Goal: Communication & Community: Ask a question

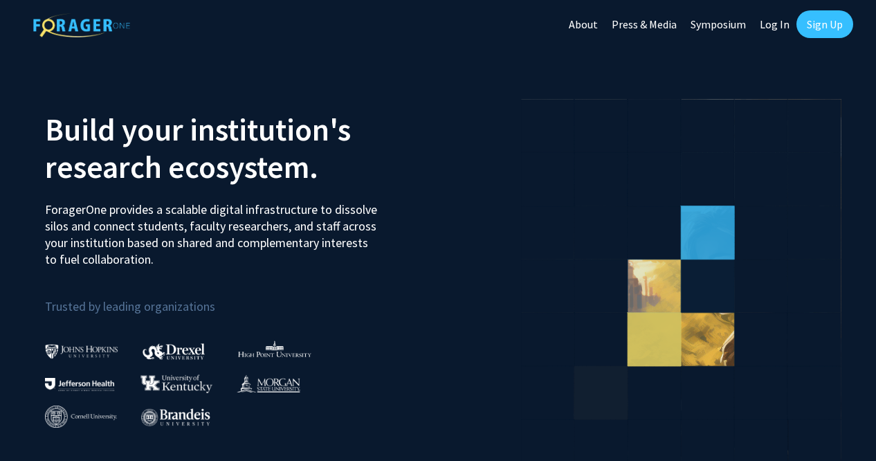
click at [780, 26] on link "Log In" at bounding box center [775, 24] width 44 height 48
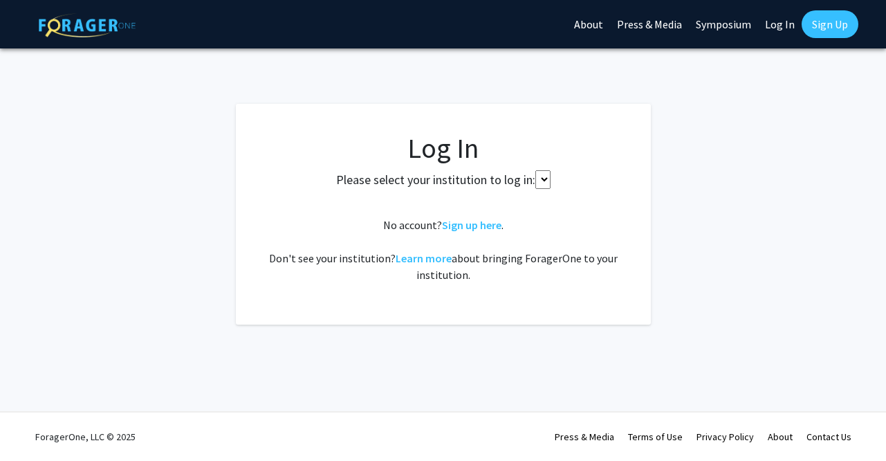
select select
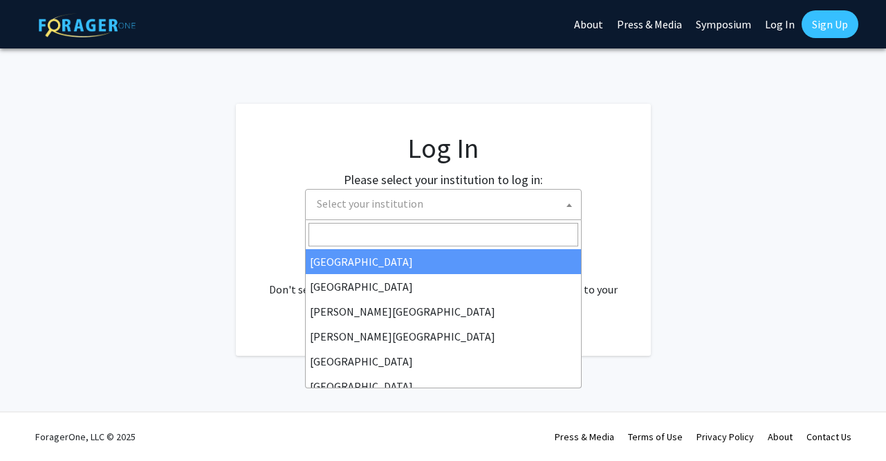
click at [445, 200] on span "Select your institution" at bounding box center [446, 204] width 270 height 28
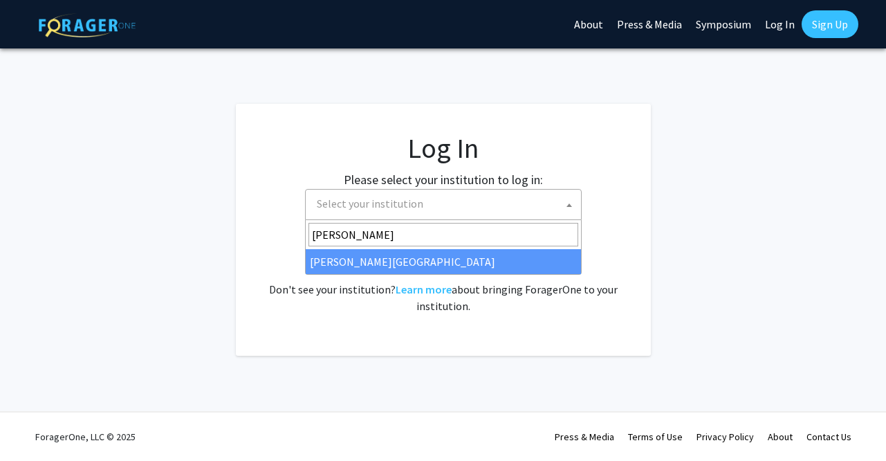
type input "wayne"
select select "21"
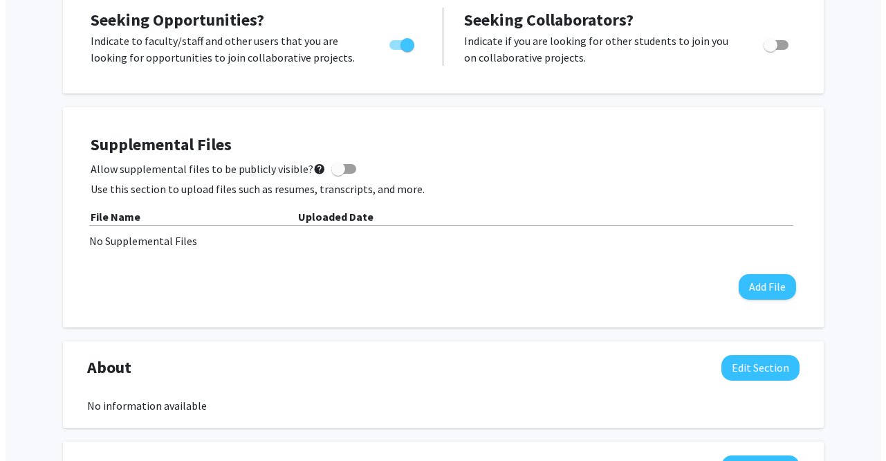
scroll to position [303, 0]
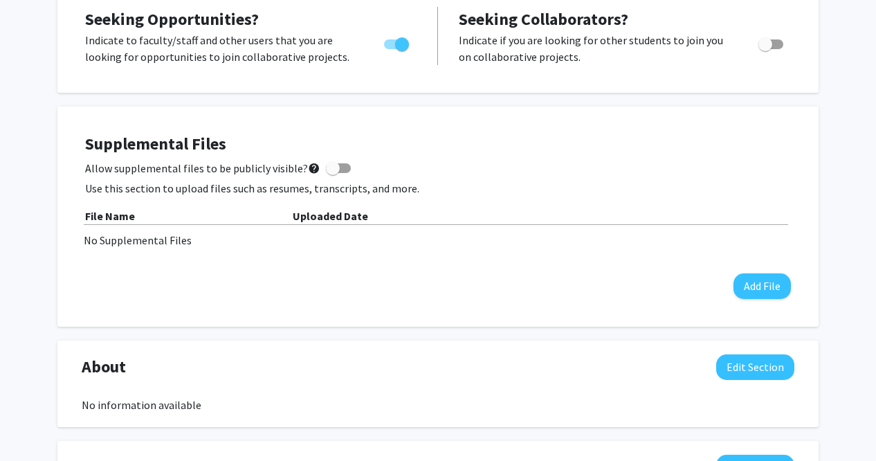
click at [326, 166] on span at bounding box center [333, 168] width 14 height 14
click at [332, 173] on input "Allow supplemental files to be publicly visible? help" at bounding box center [332, 173] width 1 height 1
checkbox input "true"
click at [760, 284] on button "Add File" at bounding box center [761, 286] width 57 height 26
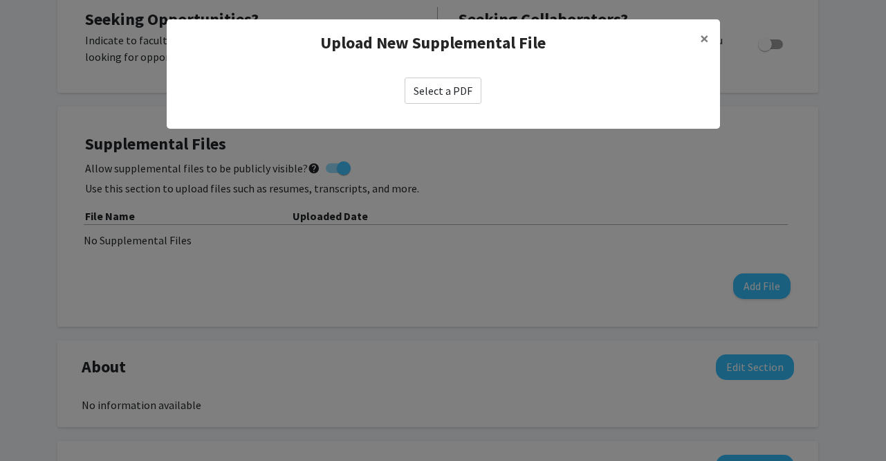
click at [455, 90] on label "Select a PDF" at bounding box center [443, 90] width 77 height 26
click at [0, 0] on input "Select a PDF" at bounding box center [0, 0] width 0 height 0
click at [704, 35] on span "×" at bounding box center [704, 38] width 9 height 21
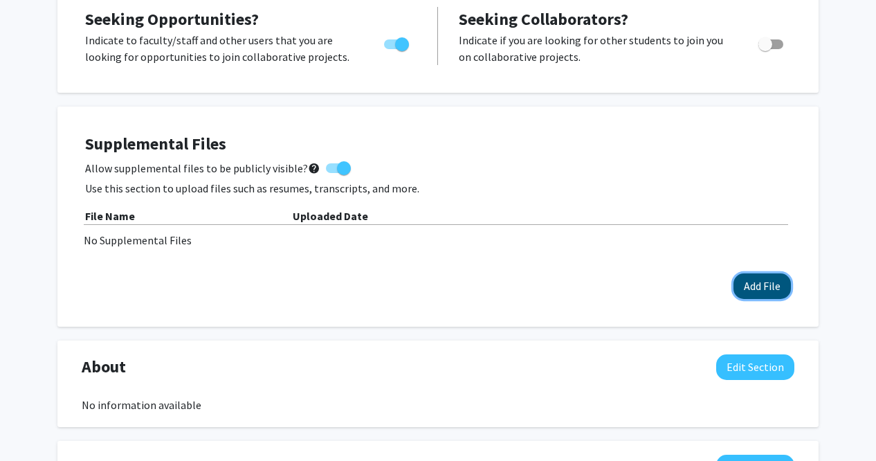
click at [751, 280] on button "Add File" at bounding box center [761, 286] width 57 height 26
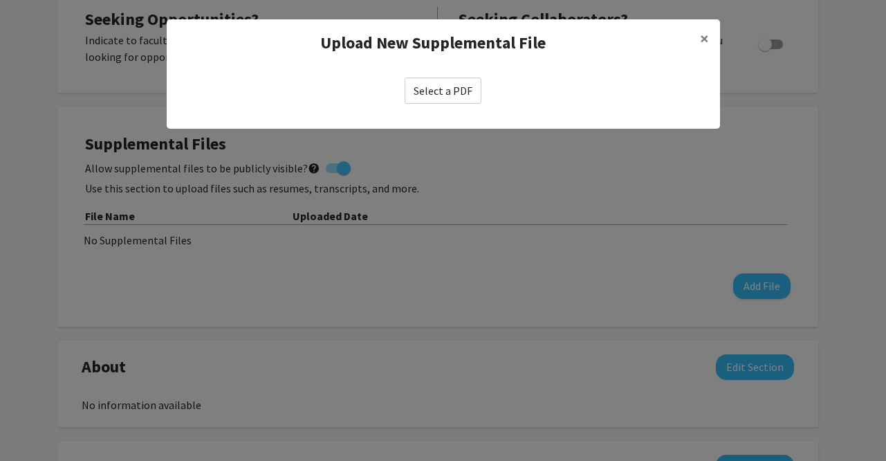
click at [464, 95] on label "Select a PDF" at bounding box center [443, 90] width 77 height 26
click at [0, 0] on input "Select a PDF" at bounding box center [0, 0] width 0 height 0
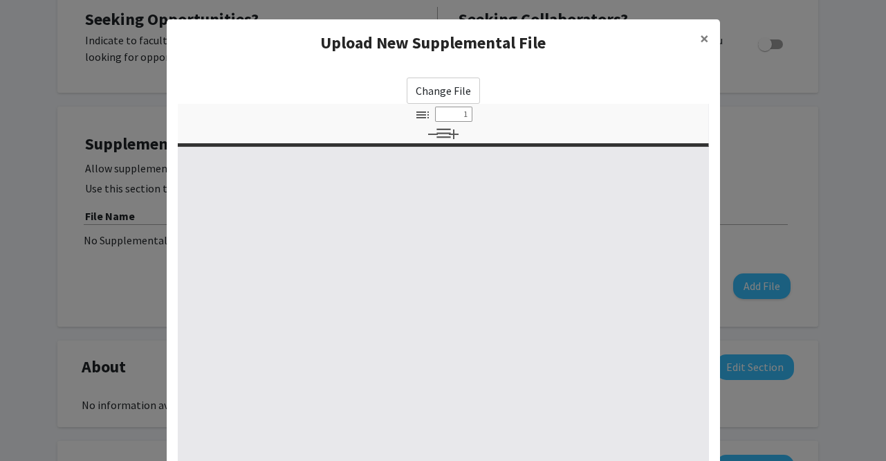
select select "custom"
type input "0"
select select "custom"
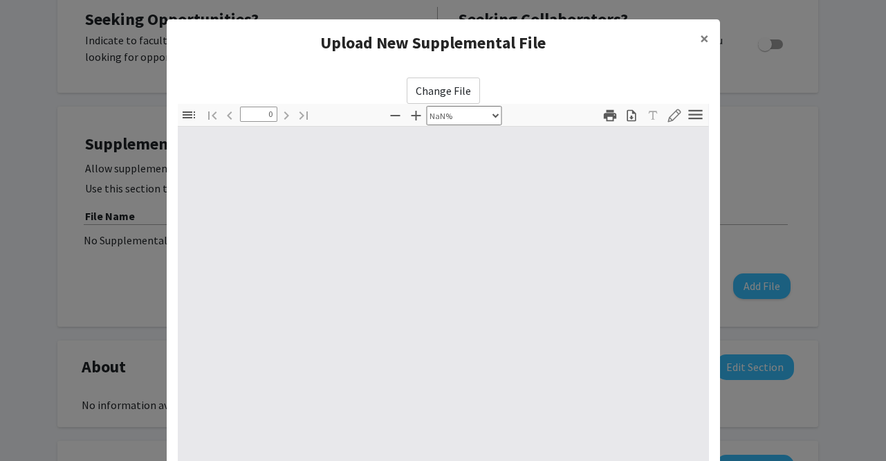
type input "1"
select select "auto"
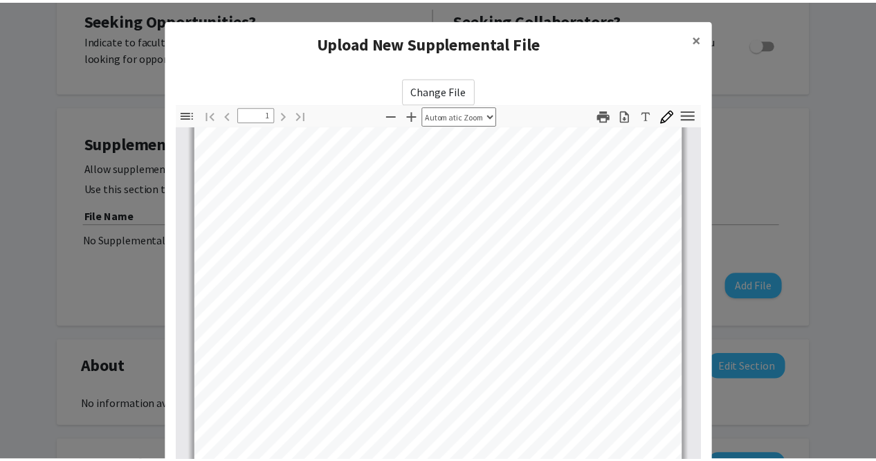
scroll to position [194, 0]
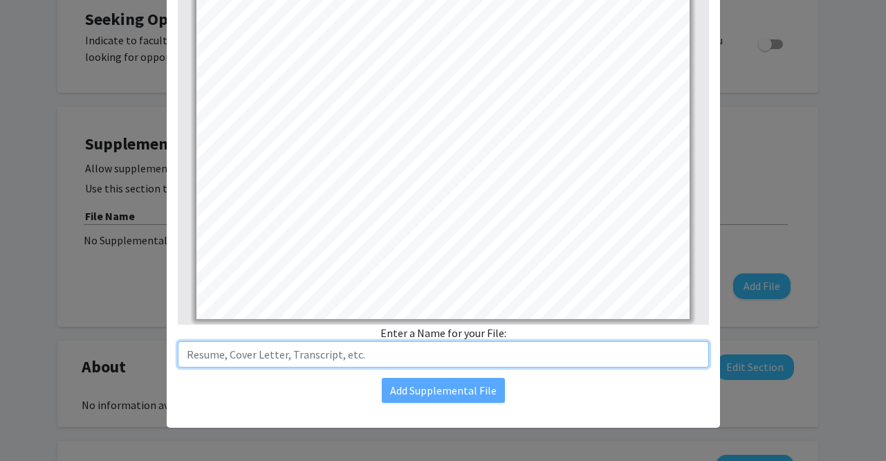
click at [521, 360] on input "text" at bounding box center [443, 354] width 531 height 26
type input "Resume"
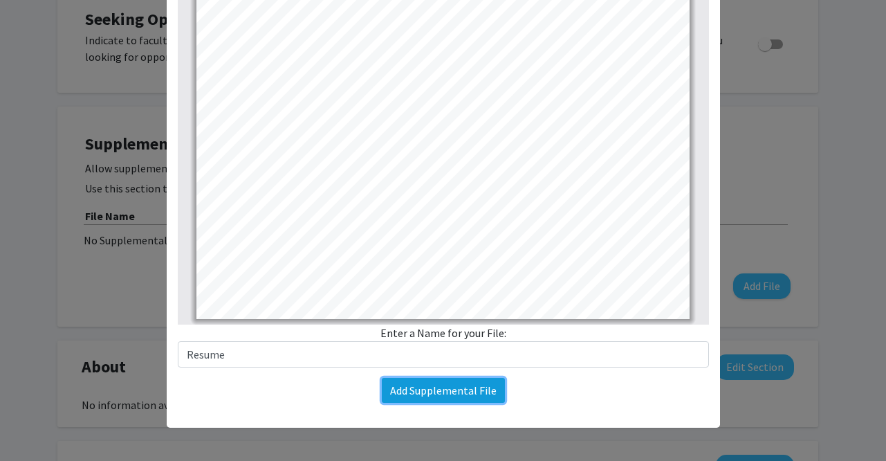
click at [492, 394] on button "Add Supplemental File" at bounding box center [443, 390] width 123 height 25
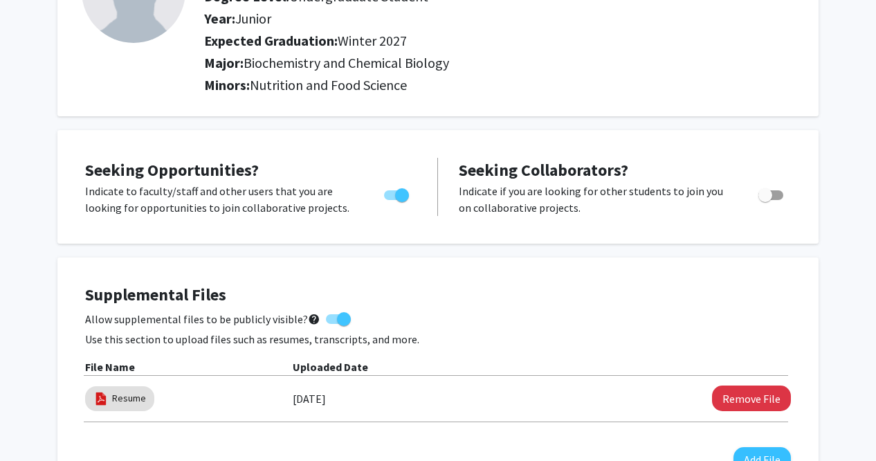
scroll to position [0, 0]
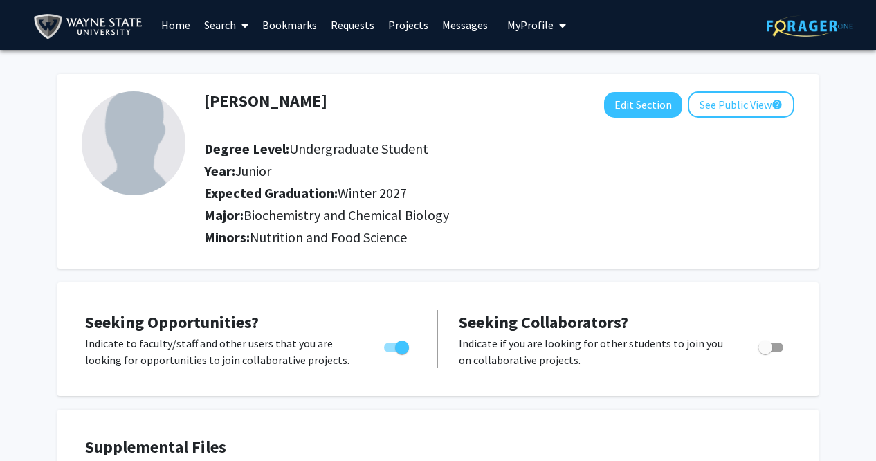
click at [161, 128] on img at bounding box center [134, 143] width 104 height 104
click at [148, 146] on img at bounding box center [134, 143] width 104 height 104
click at [625, 111] on button "Edit Section" at bounding box center [643, 105] width 78 height 26
select select "junior"
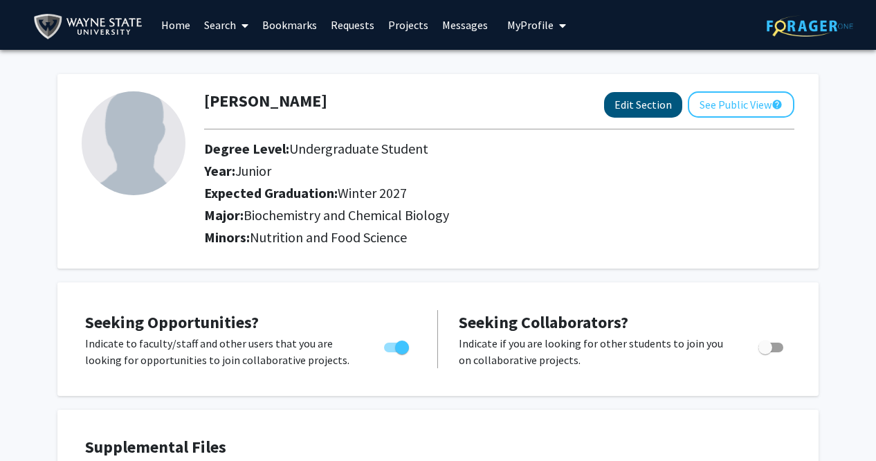
select select "40: winter_2027"
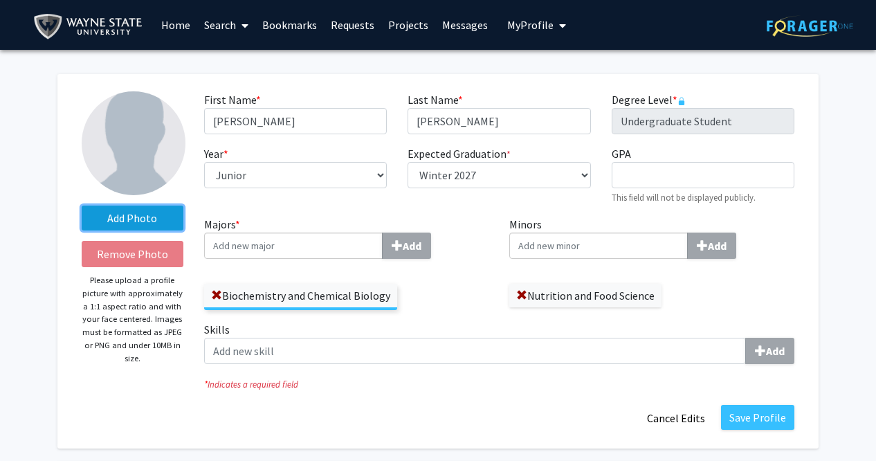
click at [148, 217] on label "Add Photo" at bounding box center [133, 217] width 102 height 25
click at [0, 0] on input "Add Photo" at bounding box center [0, 0] width 0 height 0
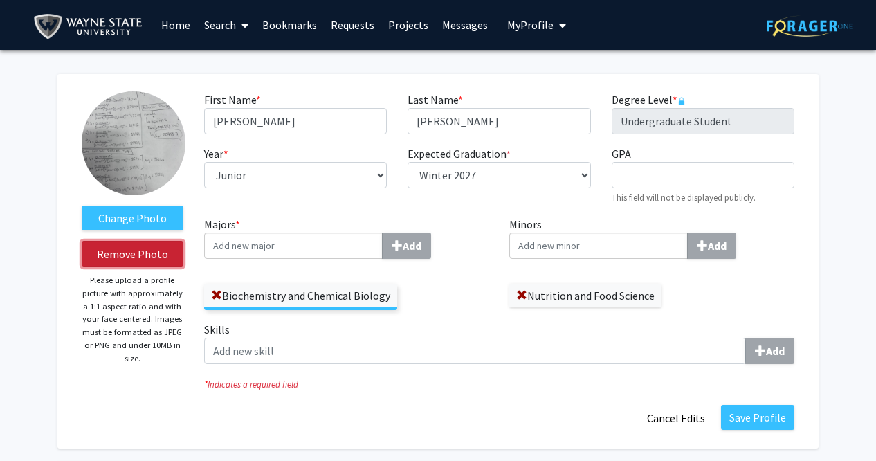
click at [131, 259] on button "Remove Photo" at bounding box center [133, 254] width 102 height 26
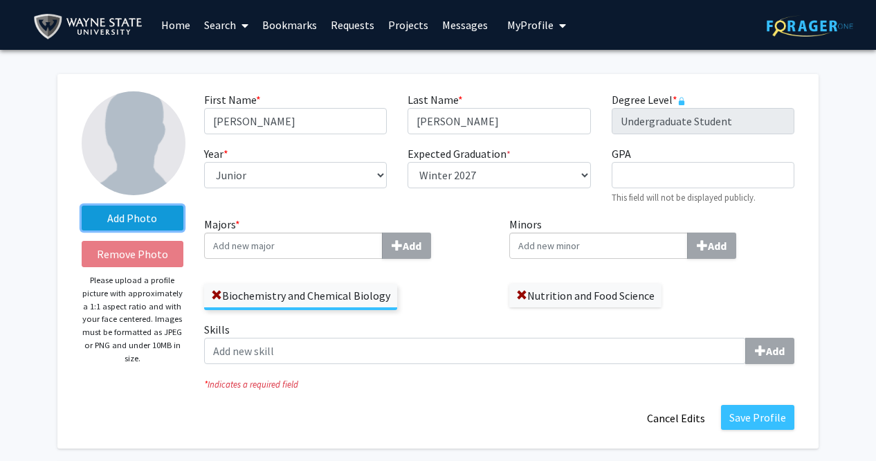
click at [145, 221] on label "Add Photo" at bounding box center [133, 217] width 102 height 25
click at [0, 0] on input "Add Photo" at bounding box center [0, 0] width 0 height 0
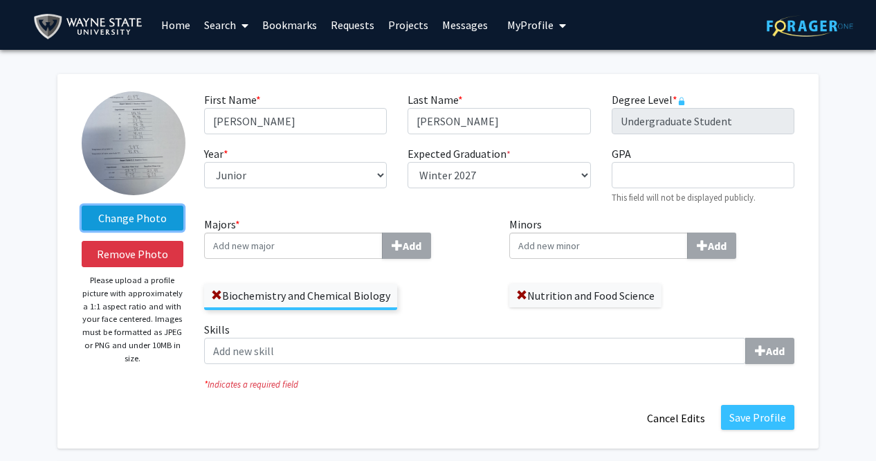
click at [154, 214] on label "Change Photo" at bounding box center [133, 217] width 102 height 25
click at [0, 0] on input "Change Photo" at bounding box center [0, 0] width 0 height 0
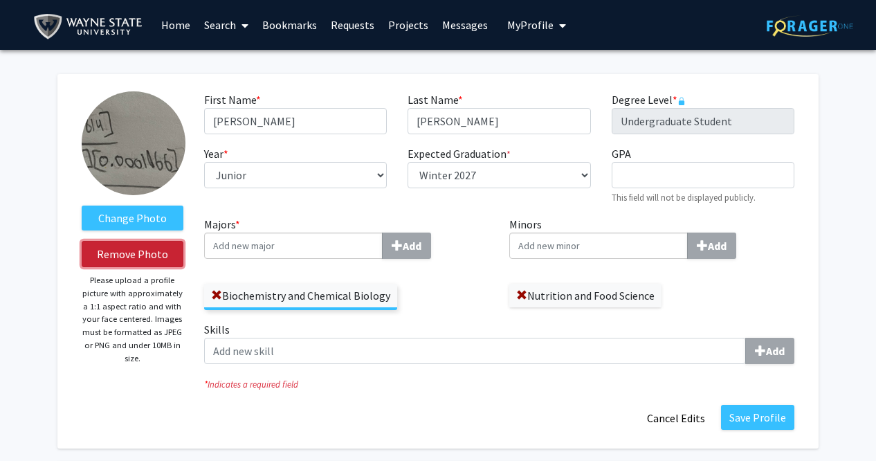
click at [149, 251] on button "Remove Photo" at bounding box center [133, 254] width 102 height 26
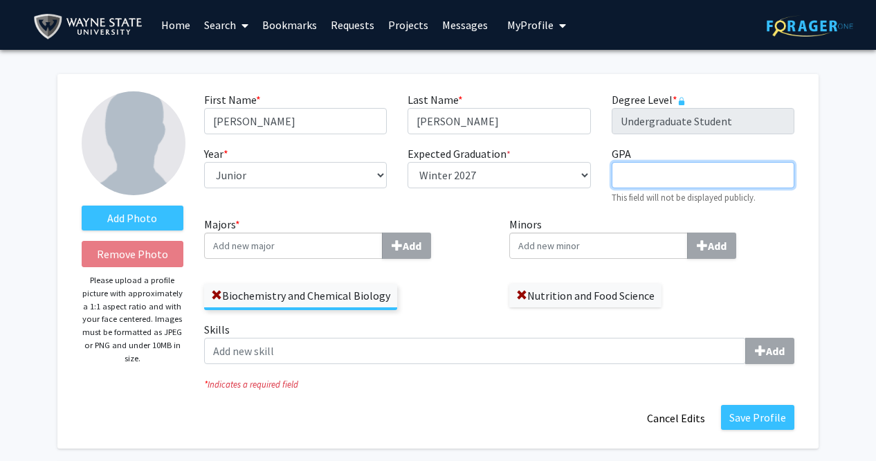
click at [639, 183] on input "GPA required" at bounding box center [703, 175] width 183 height 26
type input "4.00"
click at [581, 200] on div "Expected Graduation * required Select graduation term... Spring 2018 Summer 201…" at bounding box center [498, 174] width 203 height 59
click at [568, 246] on input "Minors Add" at bounding box center [598, 245] width 178 height 26
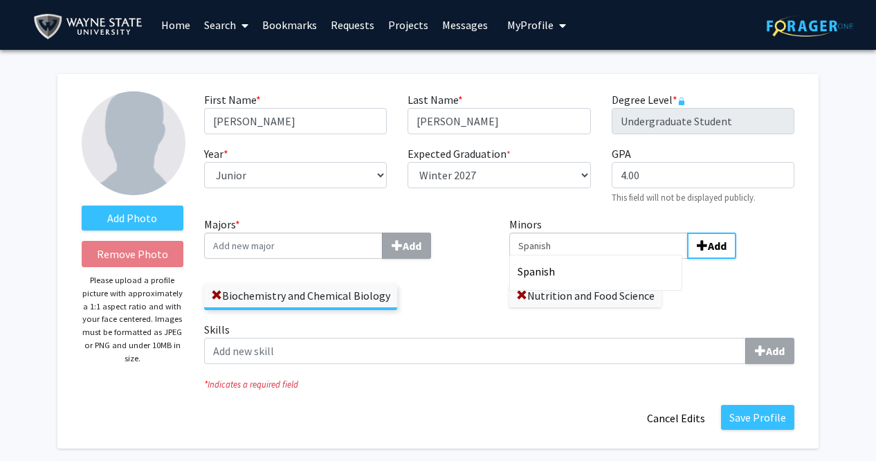
type input "Spanish"
click at [559, 259] on div "Spanish" at bounding box center [598, 271] width 168 height 24
click at [559, 259] on input "Spanish" at bounding box center [598, 245] width 178 height 26
click at [528, 293] on label "Nutrition and Food Science" at bounding box center [585, 296] width 152 height 24
click at [519, 293] on span at bounding box center [521, 295] width 11 height 11
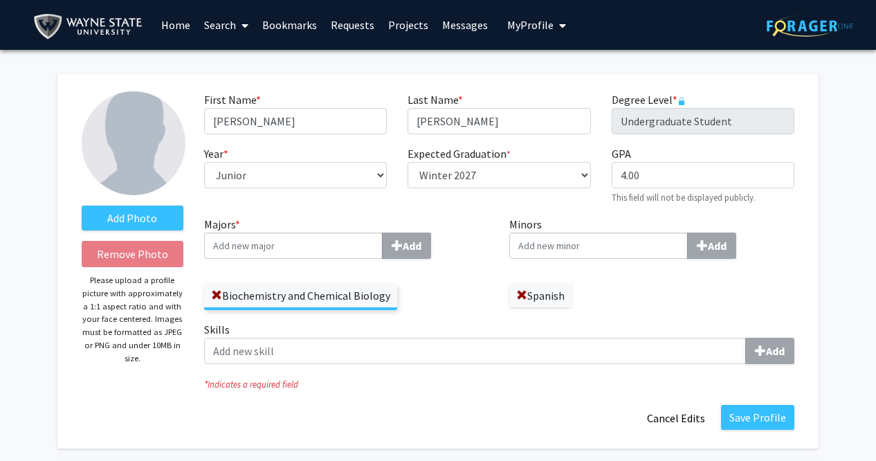
click at [342, 238] on input "Majors * Add" at bounding box center [293, 245] width 178 height 26
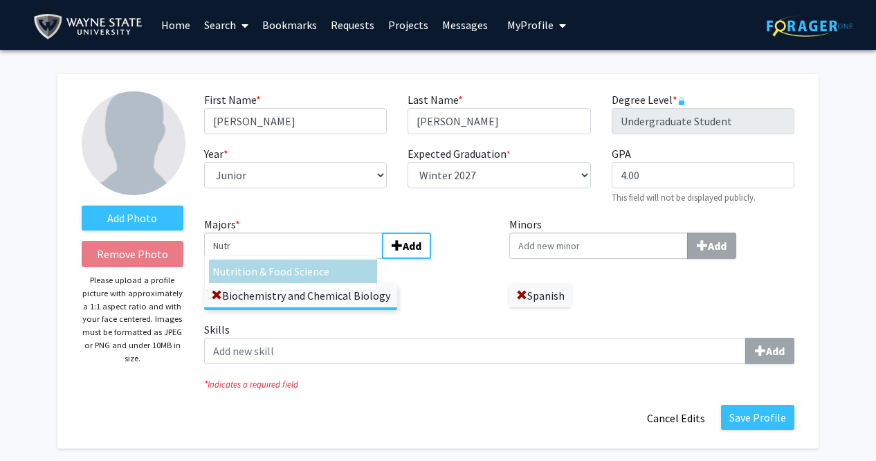
type input "Nutr"
click at [320, 283] on div "Nutr ition & Food Science" at bounding box center [290, 272] width 163 height 26
click at [320, 259] on input "Nutr" at bounding box center [293, 245] width 178 height 26
click at [331, 275] on div "Nutr ition & Food Science" at bounding box center [292, 271] width 161 height 17
click at [331, 259] on input "Nutr" at bounding box center [293, 245] width 178 height 26
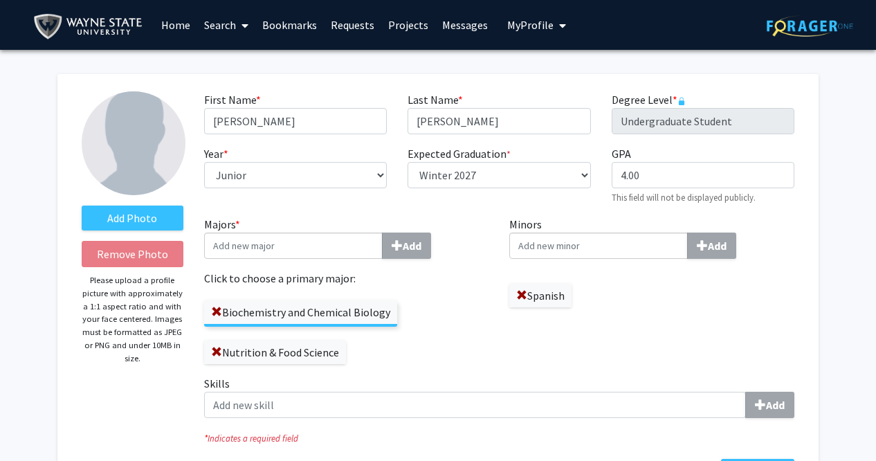
click at [409, 344] on div "Biochemistry and Chemical Biology Nutrition & Food Science" at bounding box center [346, 324] width 285 height 77
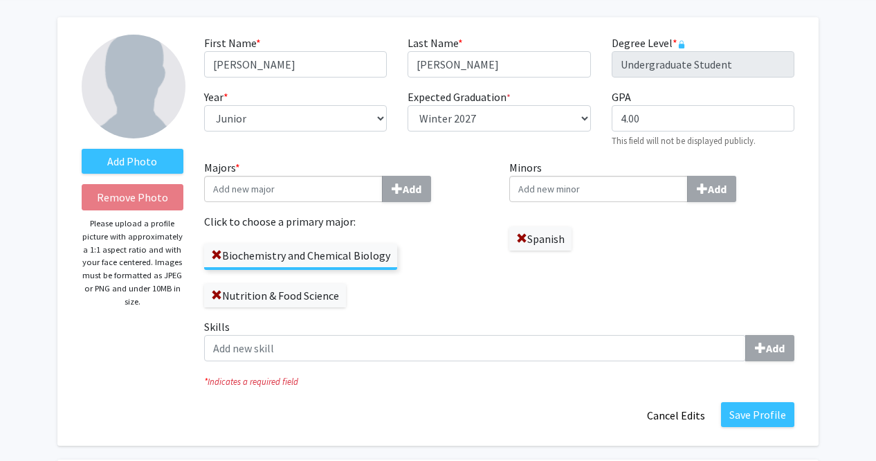
scroll to position [62, 0]
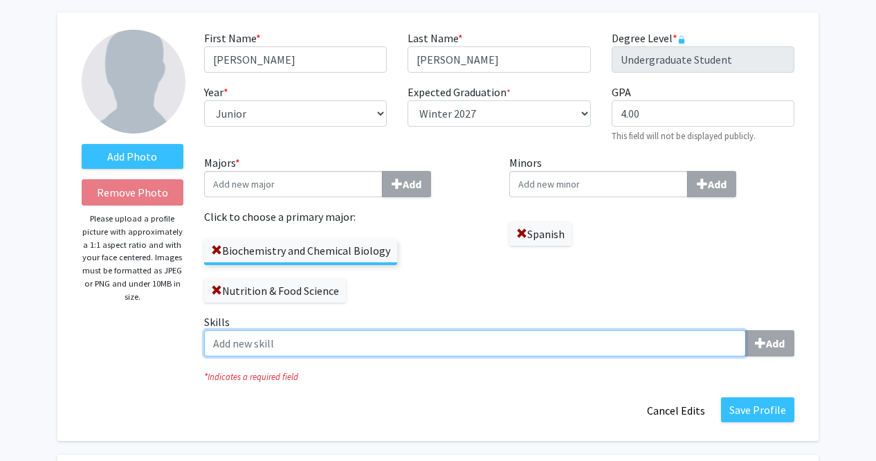
click at [445, 335] on input "Skills Add" at bounding box center [475, 343] width 542 height 26
click at [679, 345] on input "Skills Add" at bounding box center [475, 343] width 542 height 26
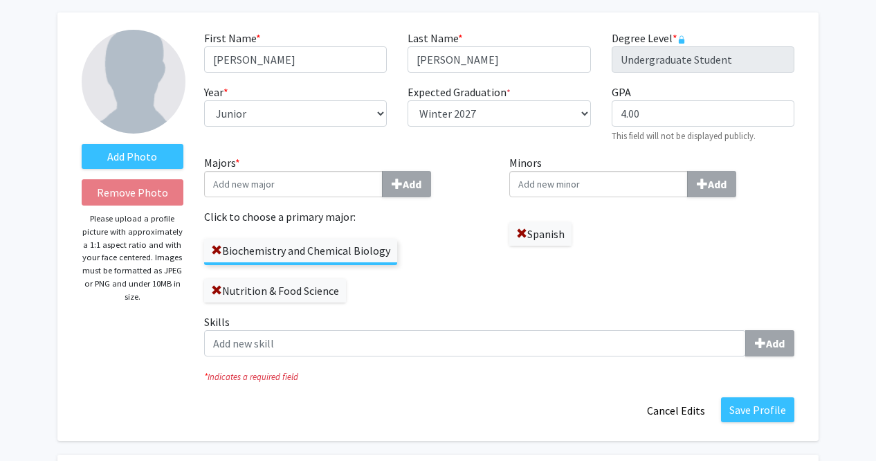
click at [513, 401] on div "Save Profile Cancel Edits" at bounding box center [499, 410] width 611 height 26
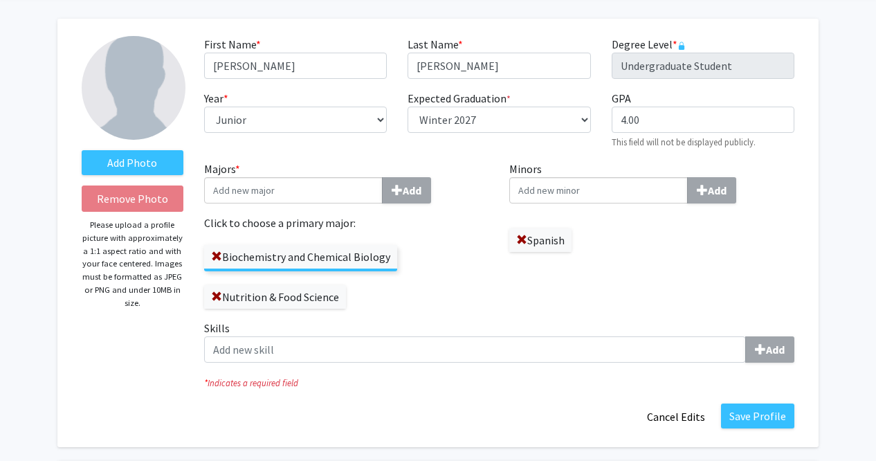
scroll to position [46, 0]
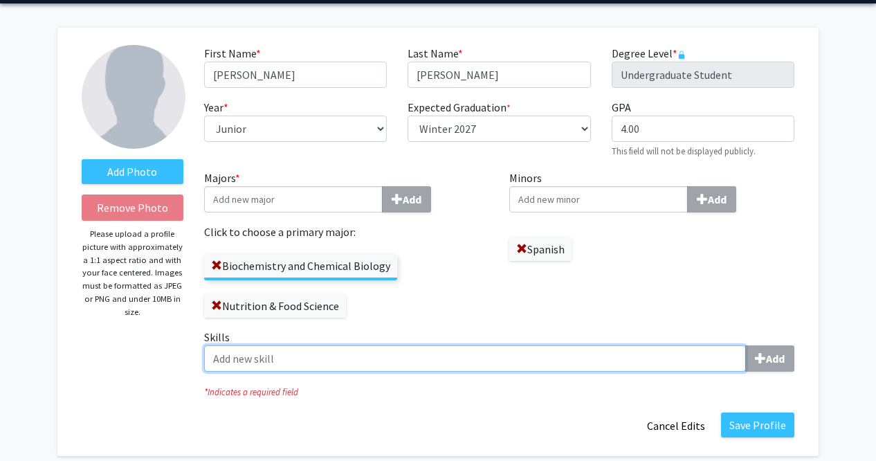
click at [423, 364] on input "Skills Add" at bounding box center [475, 358] width 542 height 26
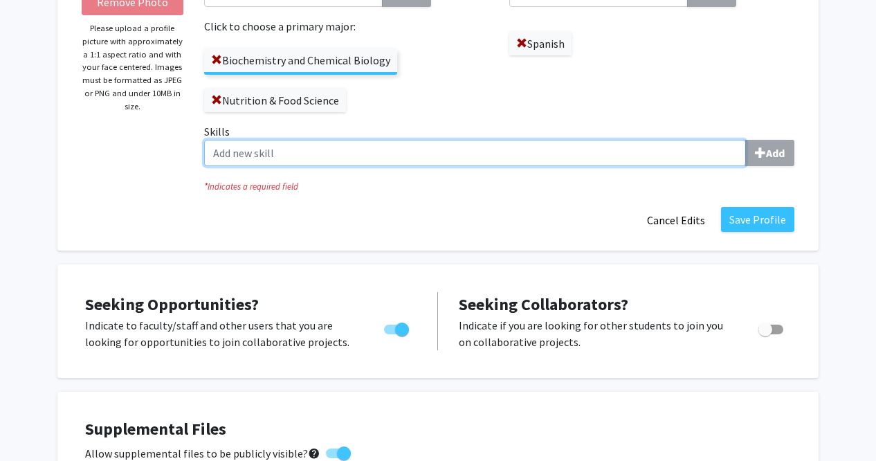
scroll to position [251, 0]
type input "L"
paste input "Leadership, group facilitation, critical thinking, creativity, research, depend…"
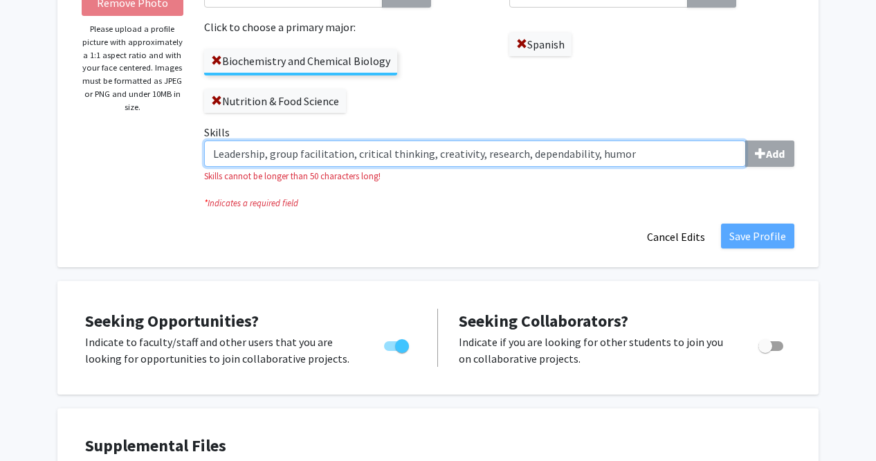
drag, startPoint x: 645, startPoint y: 154, endPoint x: 264, endPoint y: 156, distance: 380.5
click at [264, 156] on input "Leadership, group facilitation, critical thinking, creativity, research, depend…" at bounding box center [475, 153] width 542 height 26
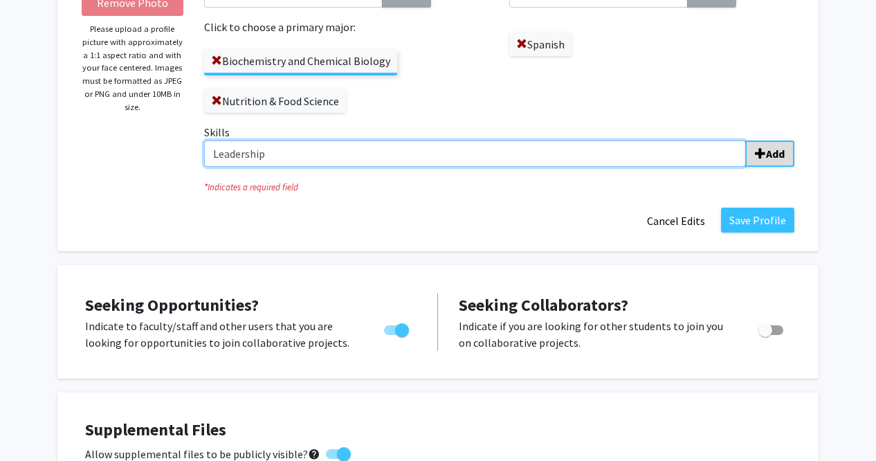
type input "Leadership"
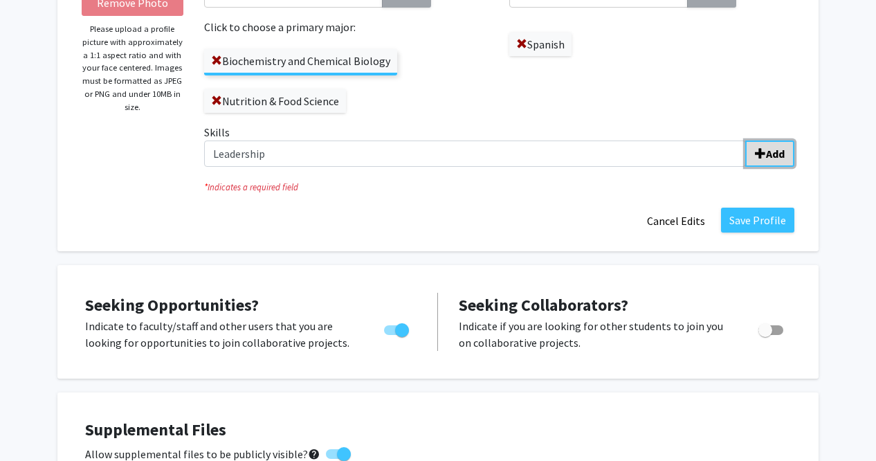
click at [761, 148] on span "submit" at bounding box center [760, 153] width 11 height 11
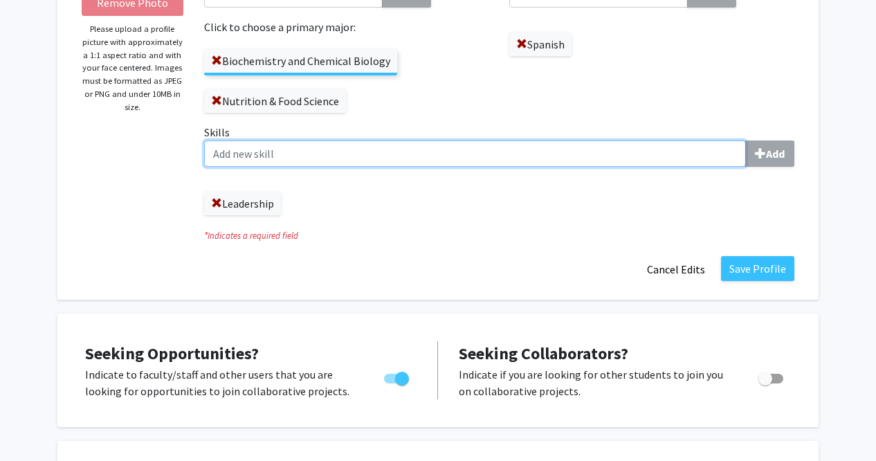
click at [491, 153] on input "Skills Add" at bounding box center [475, 153] width 542 height 26
paste input ", group facilitation, critical thinking, creativity, research, dependability, h…"
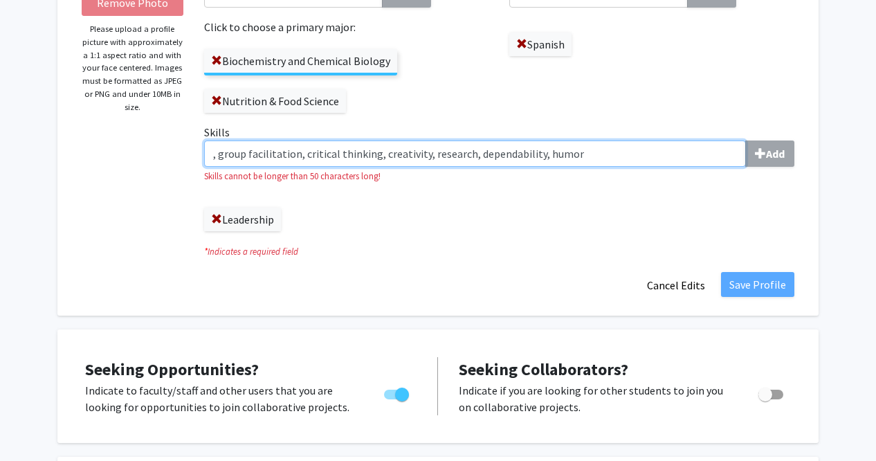
click at [220, 154] on input ", group facilitation, critical thinking, creativity, research, dependability, h…" at bounding box center [475, 153] width 542 height 26
click at [223, 157] on input ", group facilitation, critical thinking, creativity, research, dependability, h…" at bounding box center [475, 153] width 542 height 26
click at [247, 156] on input "Group facilitation, critical thinking, creativity, research, dependability, hum…" at bounding box center [475, 153] width 542 height 26
drag, startPoint x: 590, startPoint y: 152, endPoint x: 294, endPoint y: 169, distance: 296.6
click at [294, 169] on div "Skills Group Facilitation, critical thinking, creativity, research, dependabili…" at bounding box center [499, 153] width 590 height 59
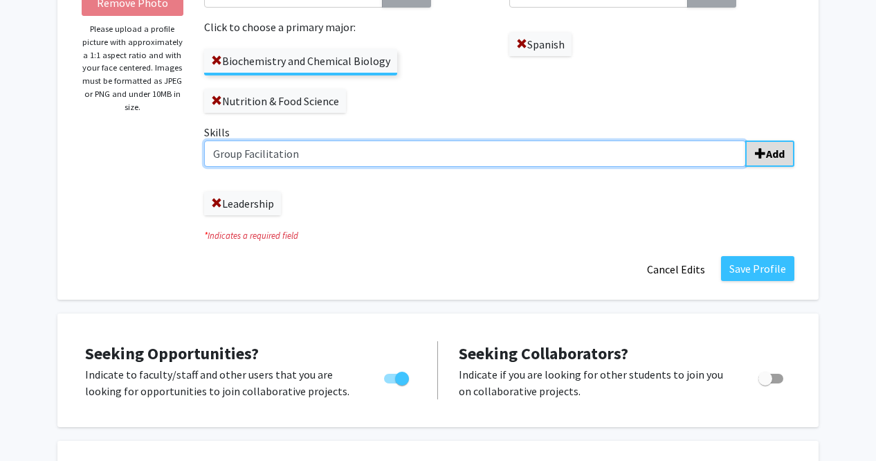
type input "Group Facilitation"
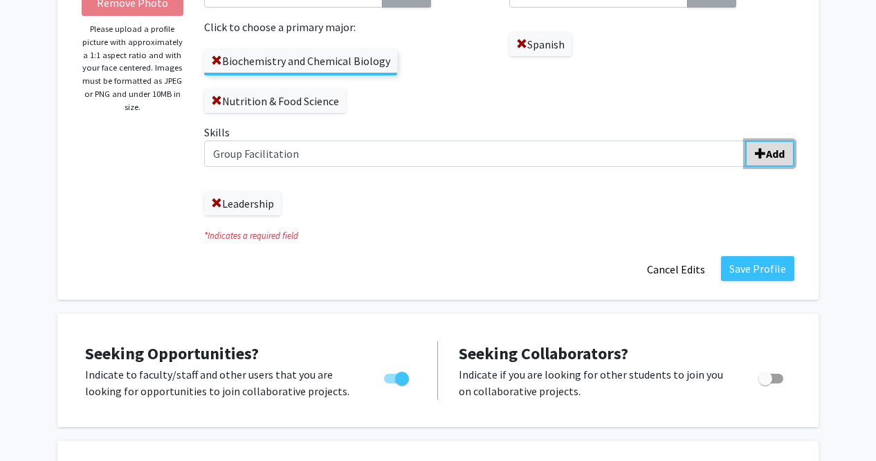
click at [769, 142] on button "Add" at bounding box center [769, 153] width 49 height 26
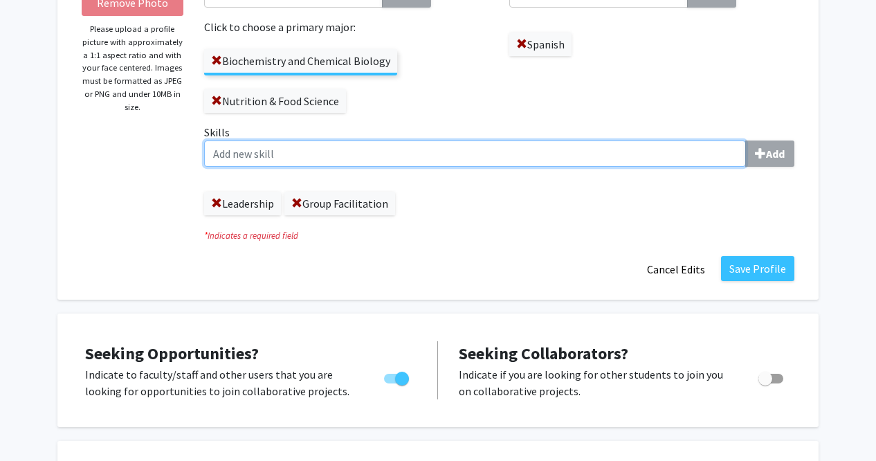
click at [515, 150] on input "Skills Add" at bounding box center [475, 153] width 542 height 26
paste input ", critical thinking, creativity, research, dependability, humor"
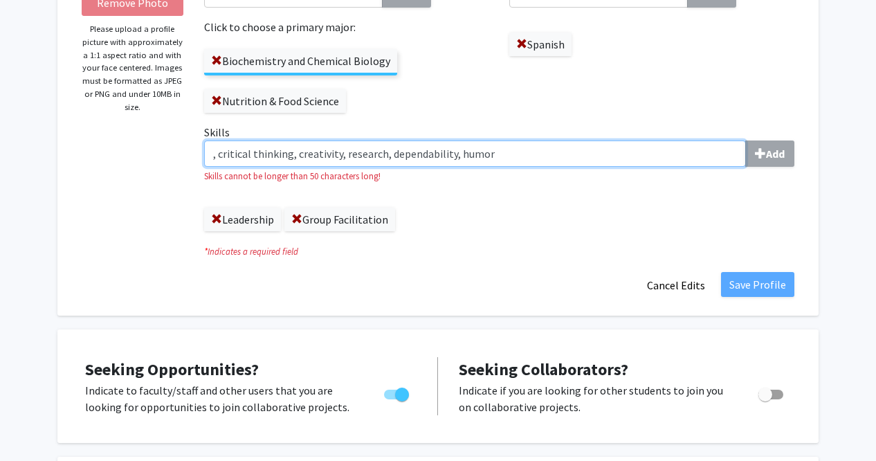
drag, startPoint x: 221, startPoint y: 158, endPoint x: 202, endPoint y: 158, distance: 18.7
click at [202, 158] on div "Skills , critical thinking, creativity, research, dependability, humor Add Skil…" at bounding box center [499, 183] width 611 height 118
click at [253, 155] on input "Critical thinking, creativity, research, dependability, humor" at bounding box center [475, 153] width 542 height 26
drag, startPoint x: 290, startPoint y: 156, endPoint x: 496, endPoint y: 165, distance: 206.4
click at [496, 165] on input "Critical Thinking, creativity, research, dependability, humor" at bounding box center [475, 153] width 542 height 26
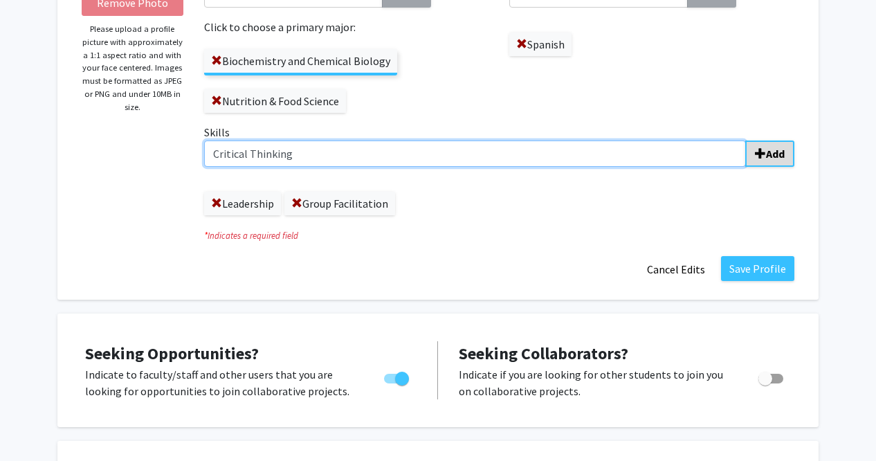
type input "Critical Thinking"
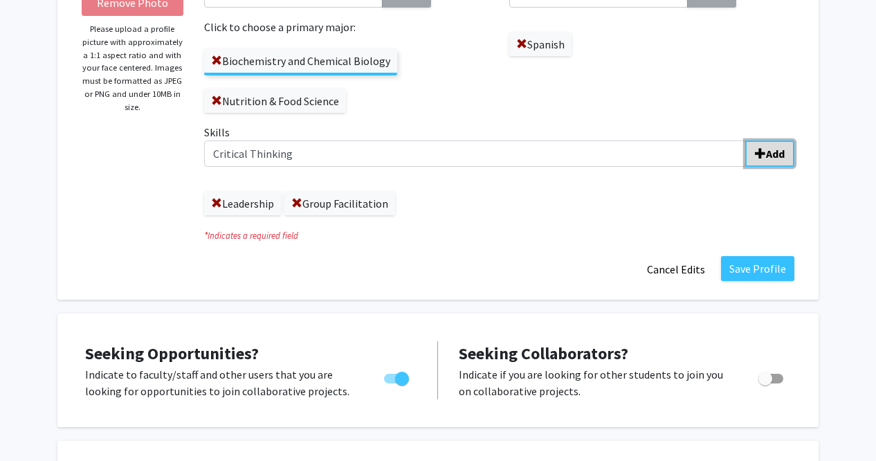
click at [785, 147] on button "Add" at bounding box center [769, 153] width 49 height 26
click at [576, 140] on label "Skills Add" at bounding box center [499, 145] width 590 height 43
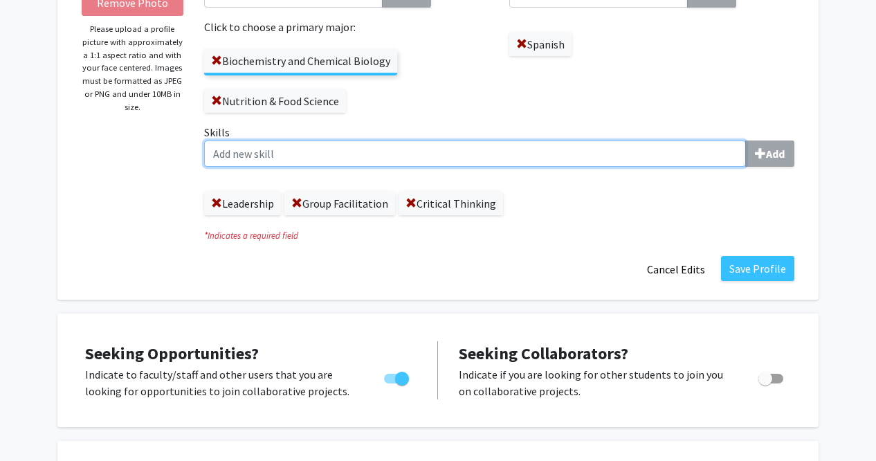
click at [576, 140] on input "Skills Add" at bounding box center [475, 153] width 542 height 26
paste input "creativity, research, dependability, humor"
click at [219, 152] on input "creativity, research, dependability, humor" at bounding box center [475, 153] width 542 height 26
click at [263, 158] on input "Creativity, research, dependability, humor" at bounding box center [475, 153] width 542 height 26
drag, startPoint x: 259, startPoint y: 155, endPoint x: 412, endPoint y: 156, distance: 152.2
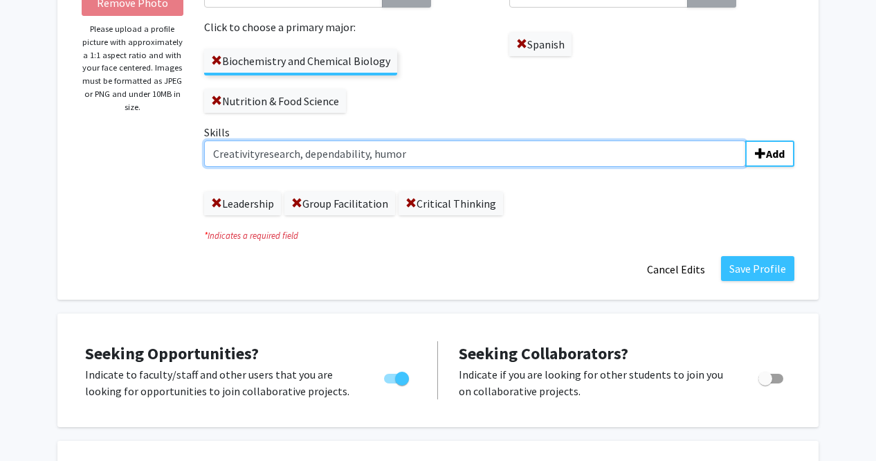
click at [412, 156] on input "Creativityresearch, dependability, humor" at bounding box center [475, 153] width 542 height 26
type input "Creativity"
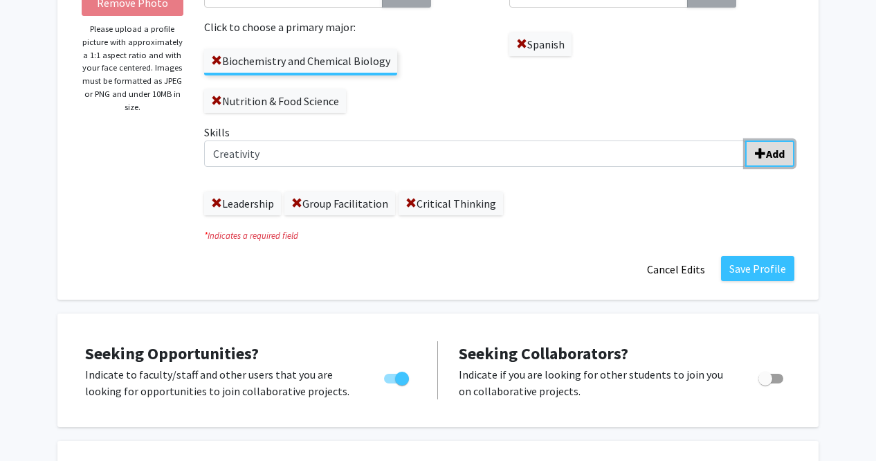
click at [775, 150] on b "Add" at bounding box center [775, 154] width 19 height 14
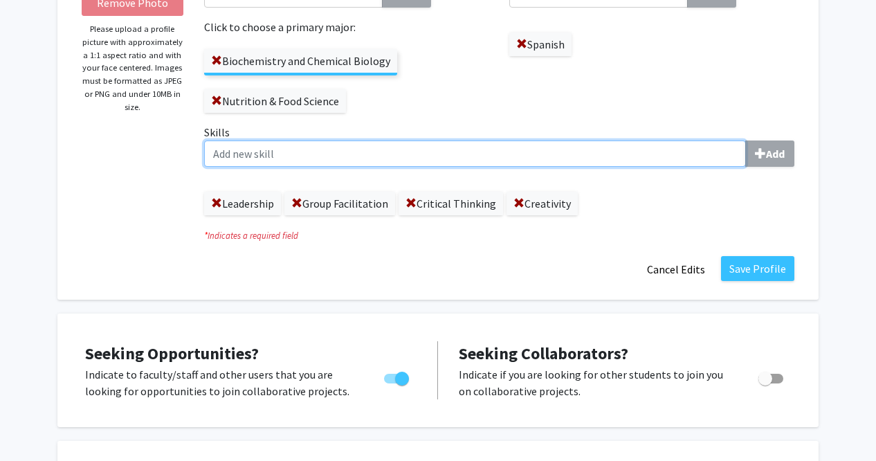
click at [557, 151] on input "Skills Add" at bounding box center [475, 153] width 542 height 26
paste input "research, dependability, humor"
click at [214, 157] on input "research, dependability, humor" at bounding box center [475, 153] width 542 height 26
drag, startPoint x: 383, startPoint y: 163, endPoint x: 255, endPoint y: 163, distance: 128.0
click at [255, 163] on input "Research, dependability, humor" at bounding box center [475, 153] width 542 height 26
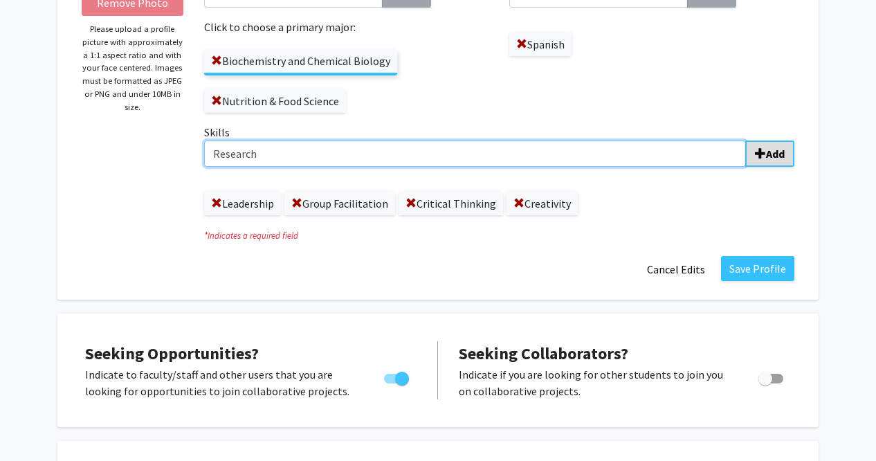
type input "Research"
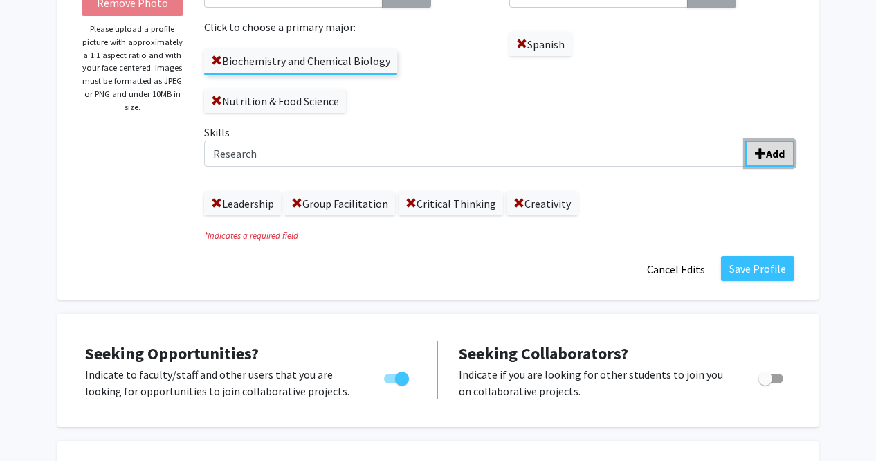
click at [771, 152] on b "Add" at bounding box center [775, 154] width 19 height 14
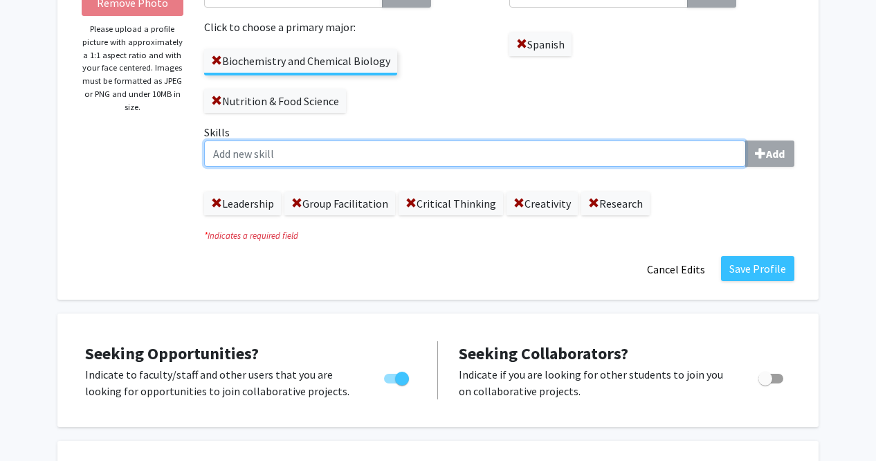
click at [585, 151] on input "Skills Add" at bounding box center [475, 153] width 542 height 26
paste input ", dependability, humor"
drag, startPoint x: 226, startPoint y: 152, endPoint x: 201, endPoint y: 155, distance: 25.1
click at [201, 155] on div "Skills , dependability, humor Add Leadership Group Facilitation Critical Thinki…" at bounding box center [499, 175] width 611 height 102
drag, startPoint x: 318, startPoint y: 151, endPoint x: 278, endPoint y: 155, distance: 39.7
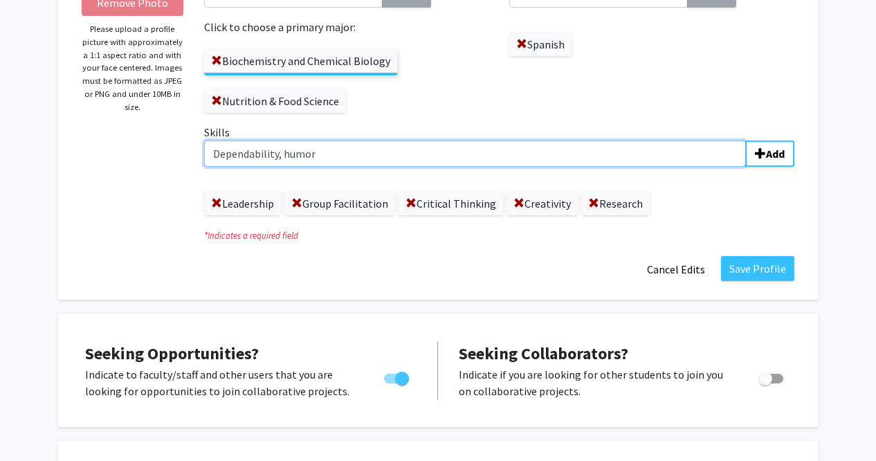
click at [278, 155] on input "Dependability, humor" at bounding box center [475, 153] width 542 height 26
type input "Dependability"
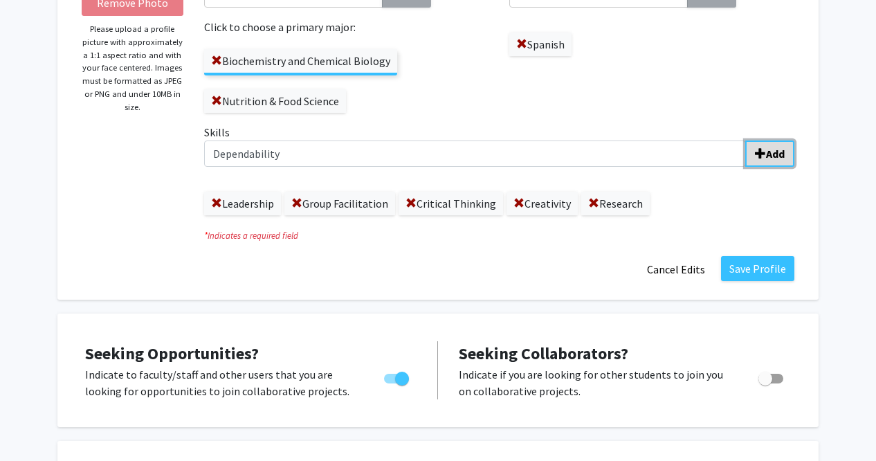
click at [787, 149] on button "Add" at bounding box center [769, 153] width 49 height 26
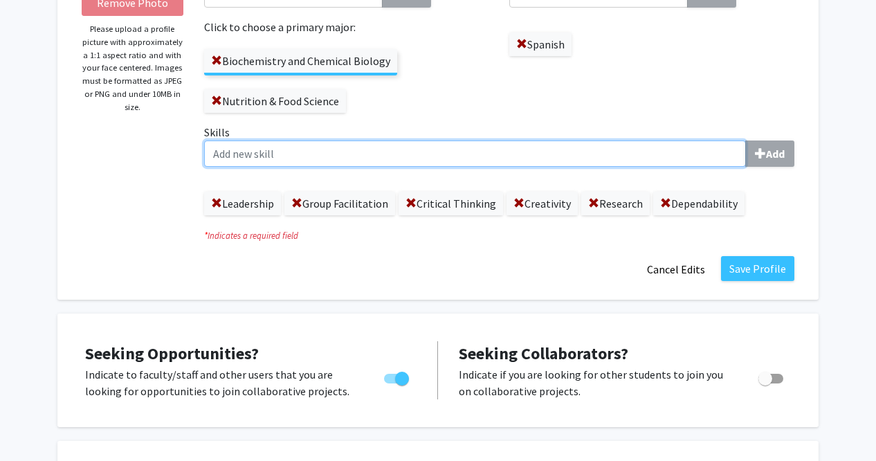
click at [596, 143] on input "Skills Add" at bounding box center [475, 153] width 542 height 26
type input "Design"
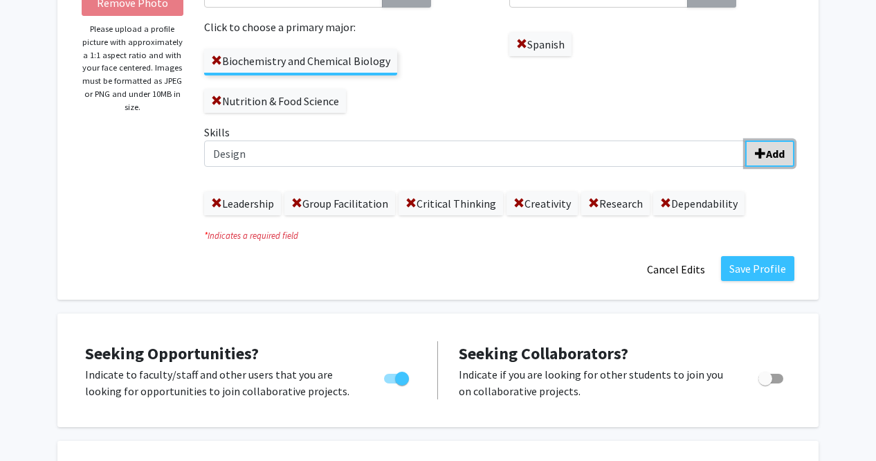
click at [776, 153] on b "Add" at bounding box center [775, 154] width 19 height 14
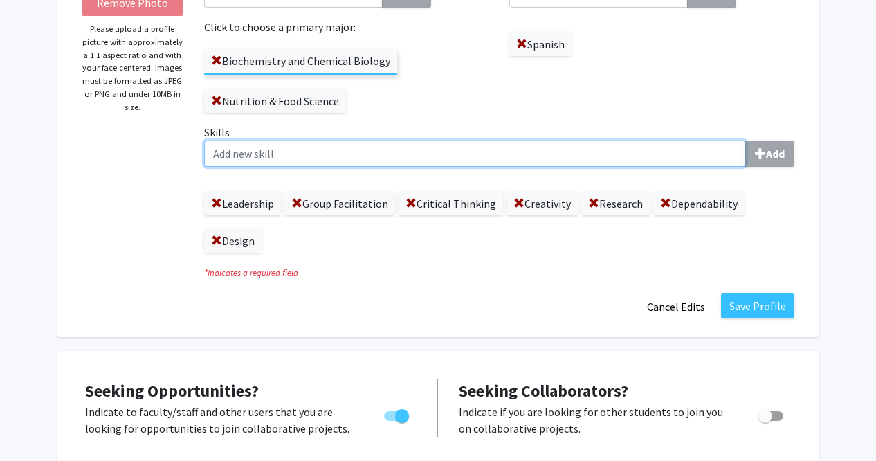
click at [549, 152] on input "Skills Add" at bounding box center [475, 153] width 542 height 26
paste input ", humor"
type input ","
type input "Humor"
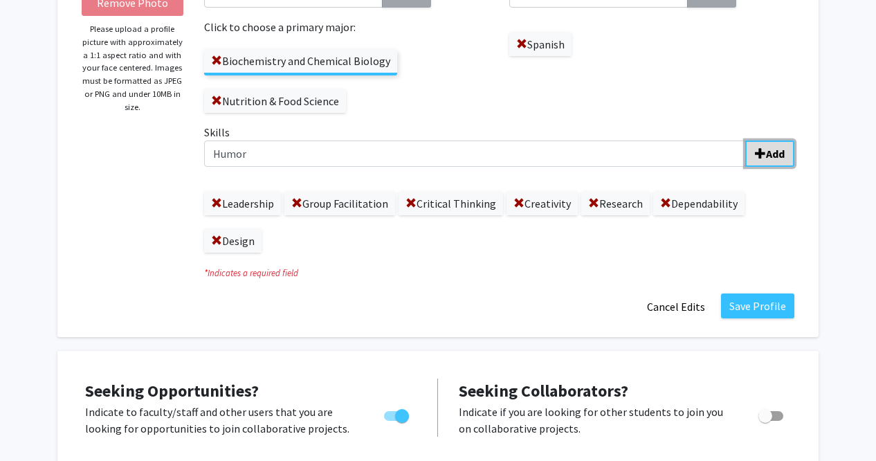
click at [762, 161] on button "Add" at bounding box center [769, 153] width 49 height 26
click at [469, 289] on fg-title-edit "First Name * required [PERSON_NAME] Last Name * required [PERSON_NAME] Degree L…" at bounding box center [499, 79] width 590 height 479
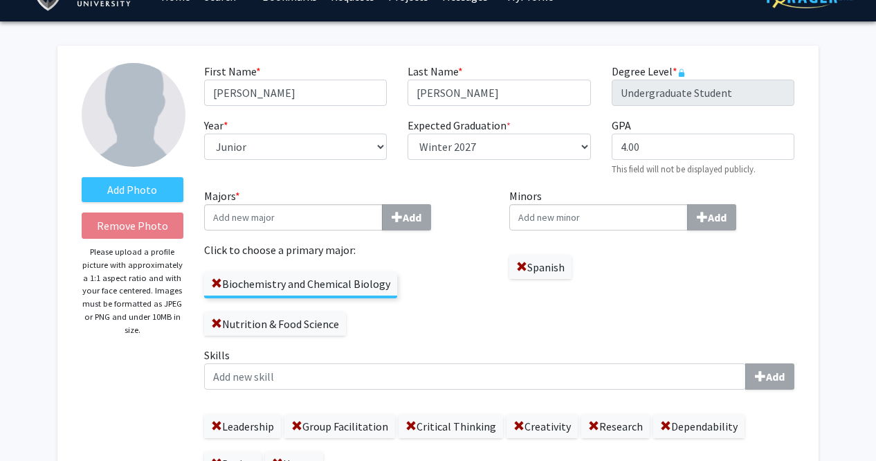
scroll to position [26, 0]
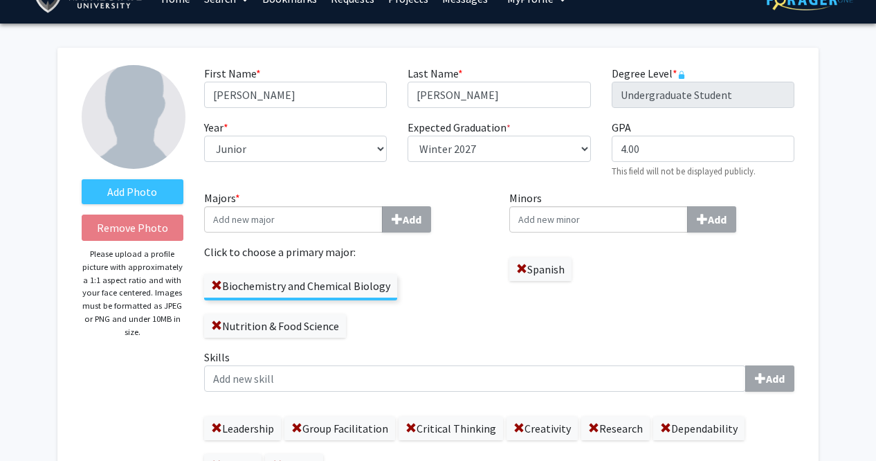
click at [504, 342] on div "Minors Add Spanish" at bounding box center [652, 269] width 306 height 159
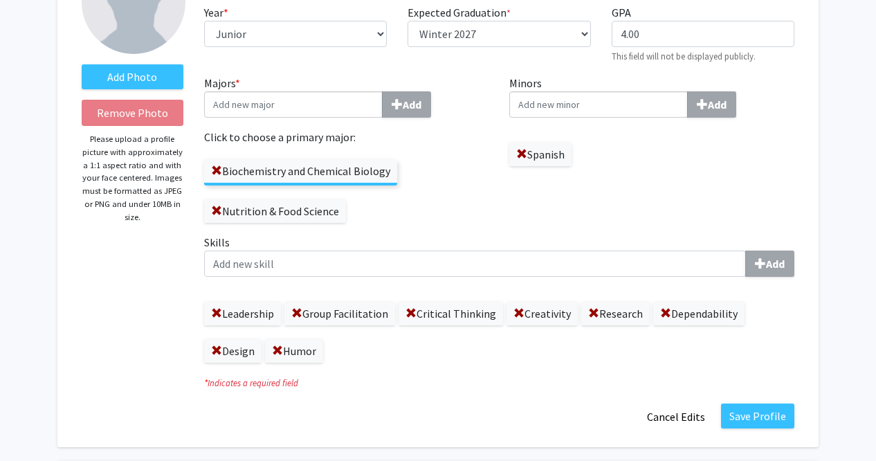
scroll to position [0, 0]
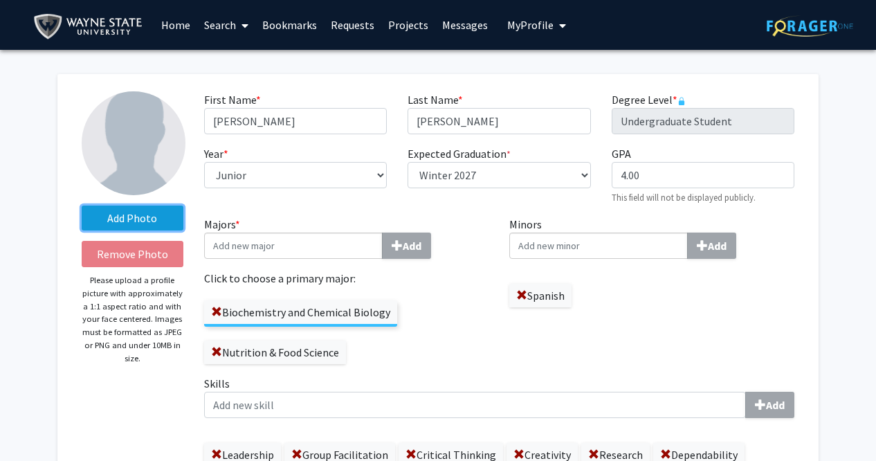
click at [163, 219] on label "Add Photo" at bounding box center [133, 217] width 102 height 25
click at [0, 0] on input "Add Photo" at bounding box center [0, 0] width 0 height 0
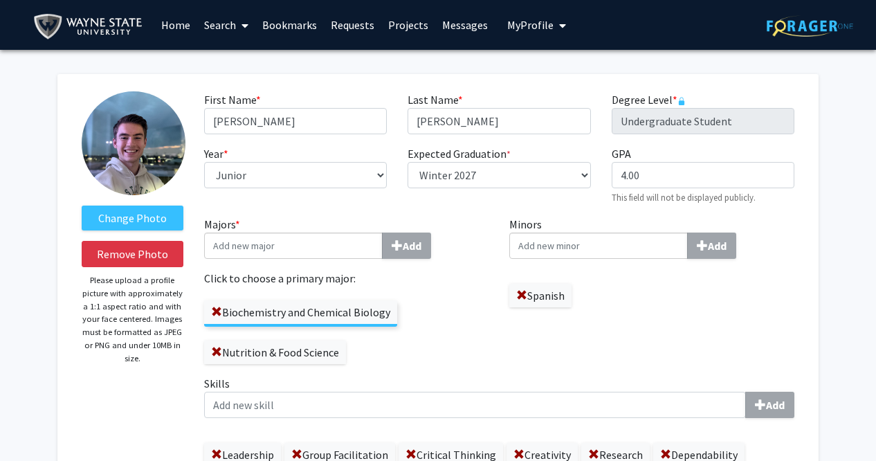
click at [462, 352] on div "Biochemistry and Chemical Biology Nutrition & Food Science" at bounding box center [346, 324] width 285 height 77
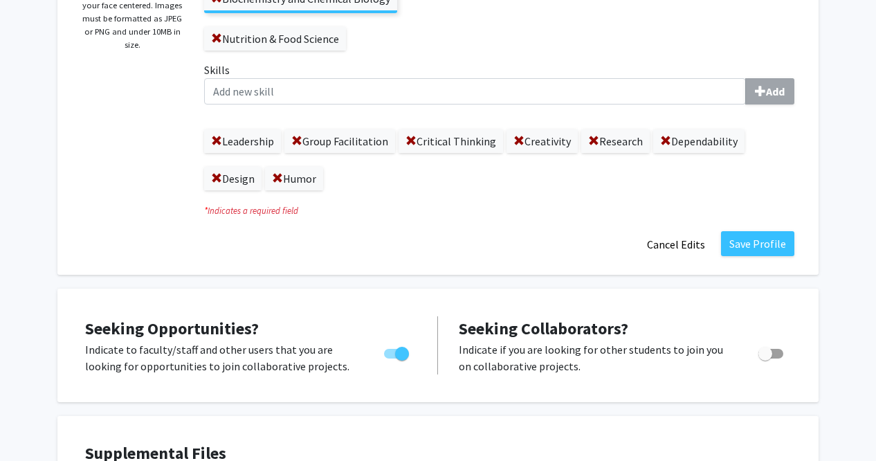
scroll to position [314, 0]
click at [768, 248] on button "Save Profile" at bounding box center [757, 242] width 73 height 25
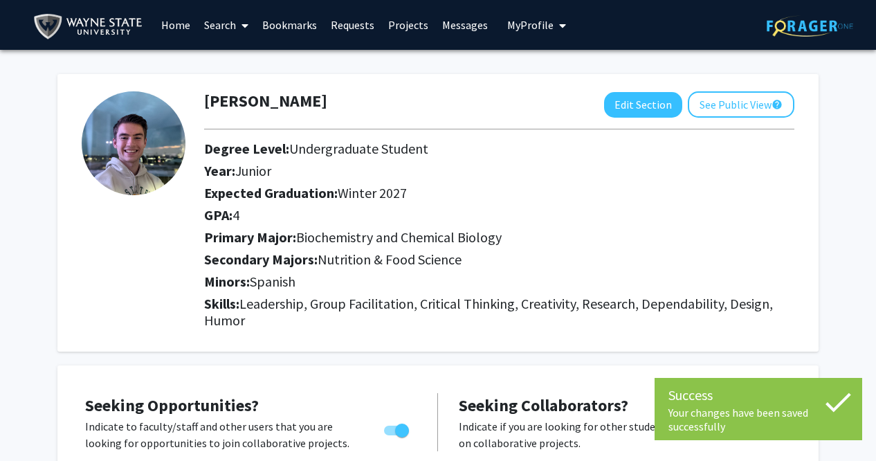
scroll to position [26, 0]
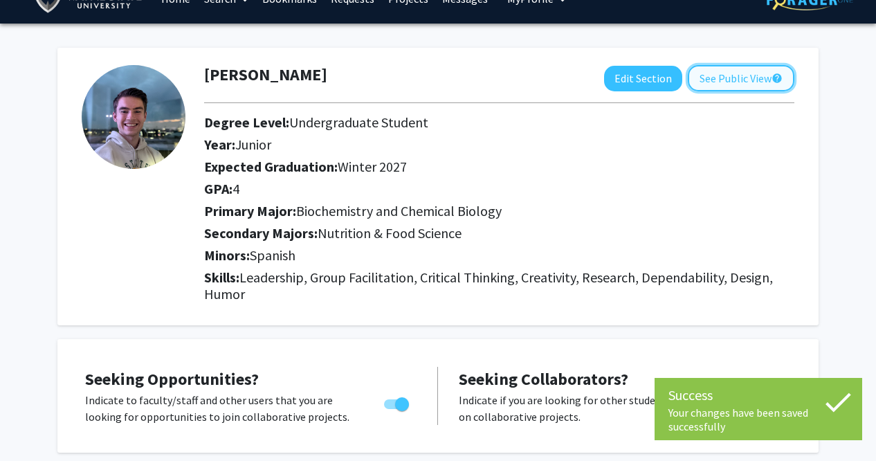
click at [758, 75] on button "See Public View help" at bounding box center [741, 78] width 107 height 26
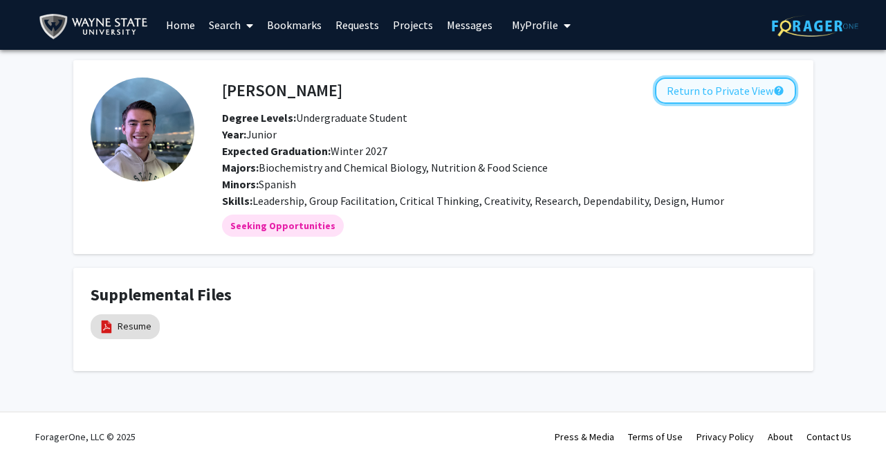
click at [735, 91] on button "Return to Private View help" at bounding box center [725, 90] width 141 height 26
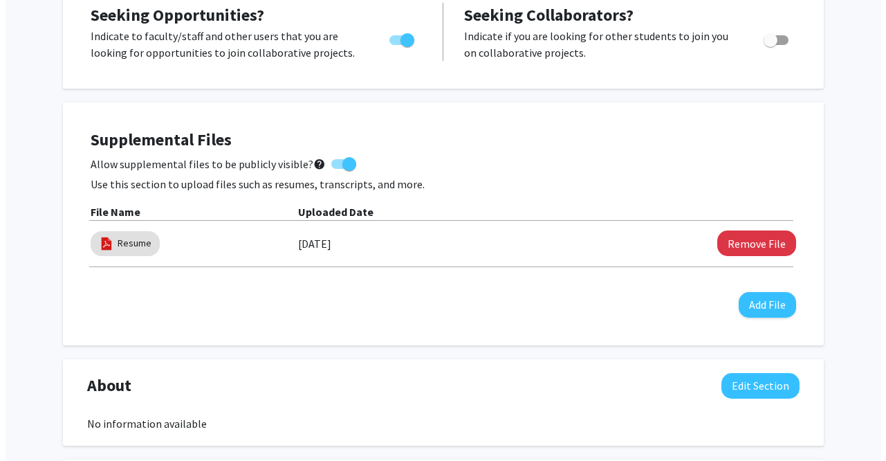
scroll to position [391, 0]
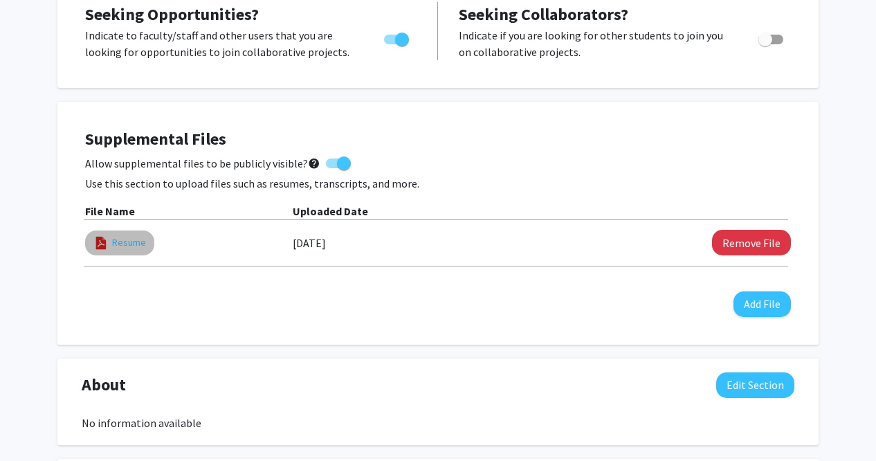
click at [134, 243] on link "Resume" at bounding box center [129, 242] width 34 height 15
select select "custom"
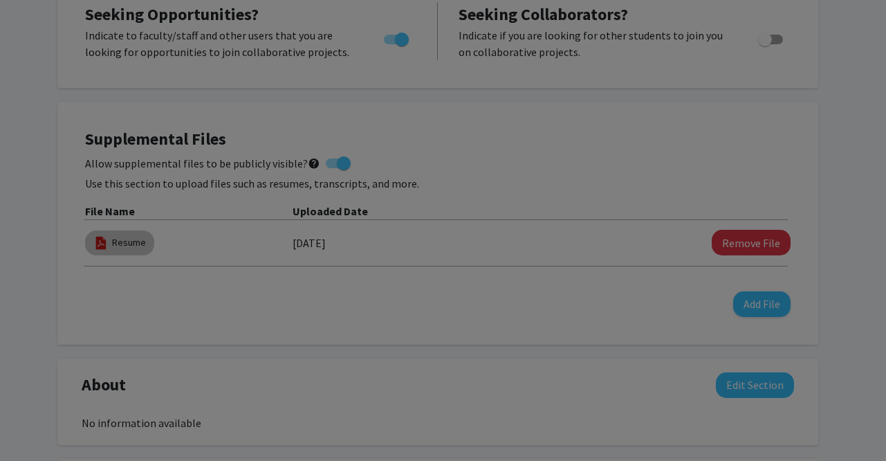
type input "0"
select select "custom"
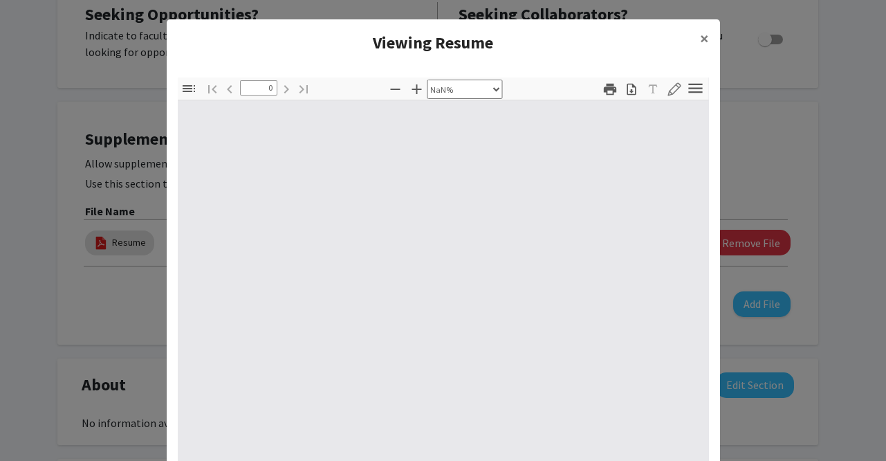
type input "1"
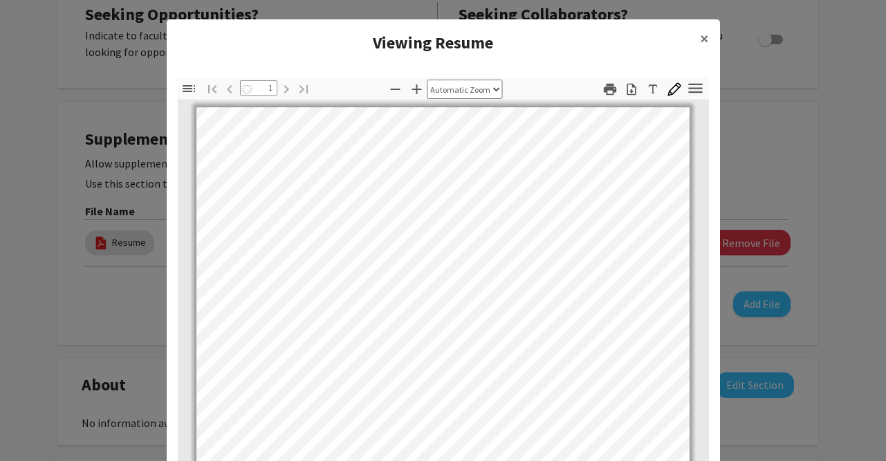
select select "auto"
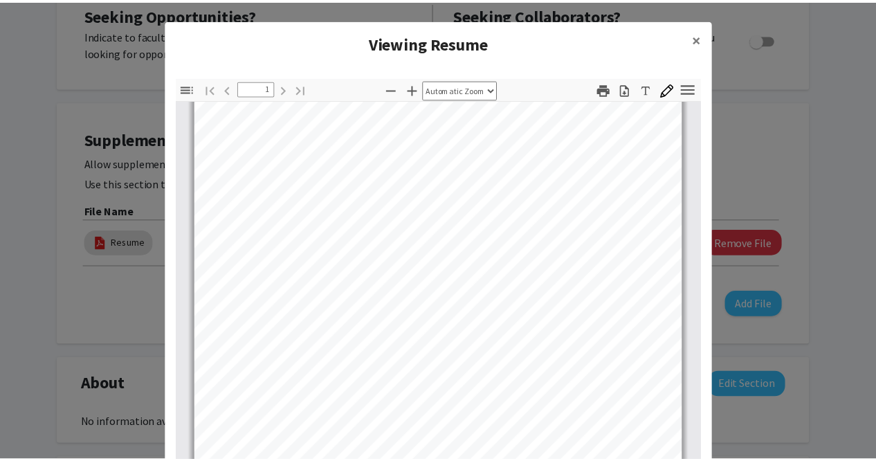
scroll to position [259, 0]
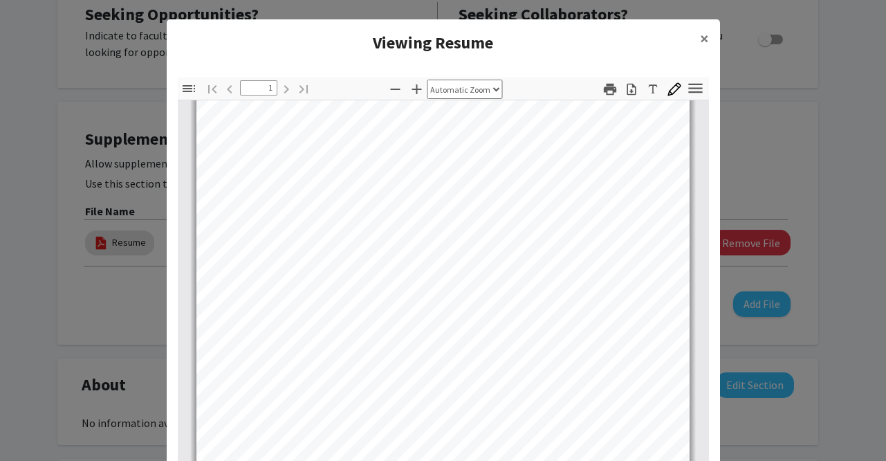
click at [789, 154] on modal-container "Viewing Resume × Thumbnails Document Outline Attachments Layers Current Outline…" at bounding box center [443, 230] width 886 height 461
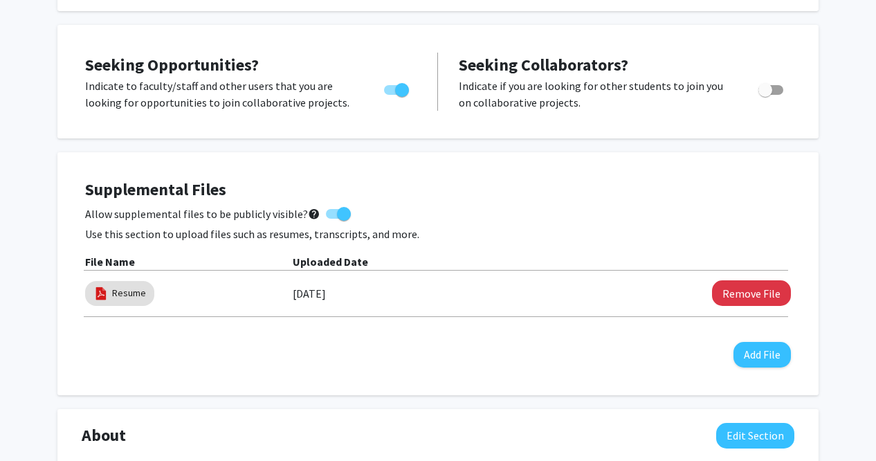
scroll to position [0, 0]
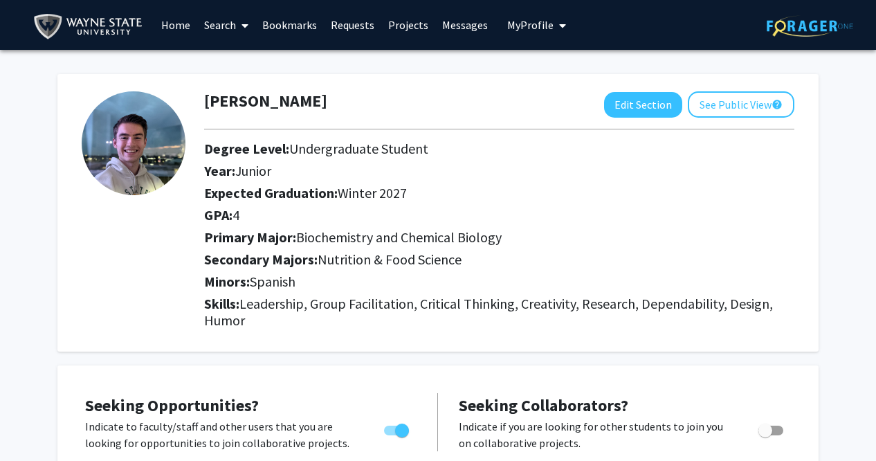
click at [183, 26] on link "Home" at bounding box center [175, 25] width 43 height 48
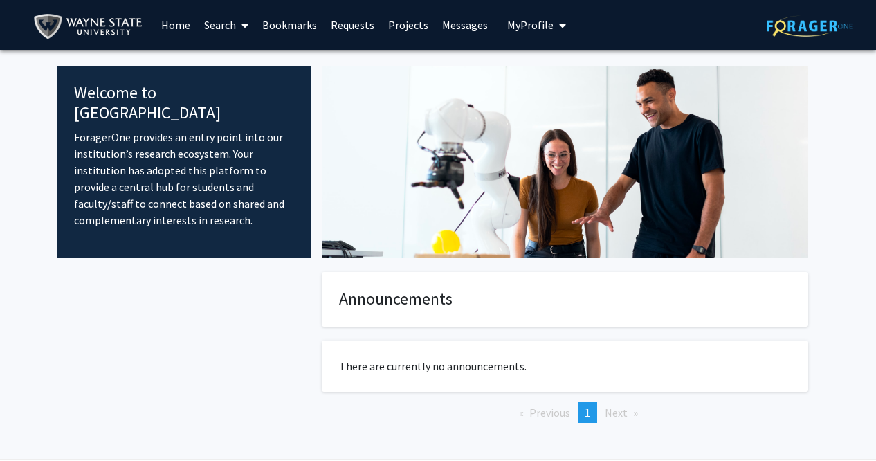
click at [231, 24] on link "Search" at bounding box center [226, 25] width 58 height 48
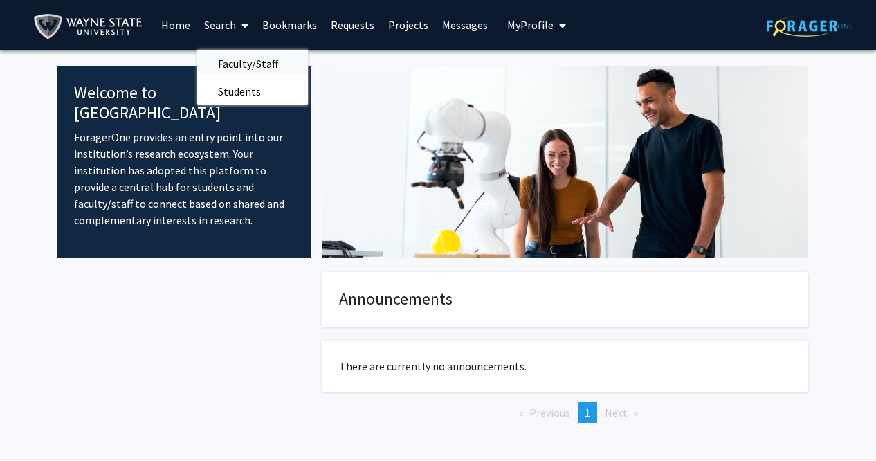
click at [250, 62] on span "Faculty/Staff" at bounding box center [248, 64] width 102 height 28
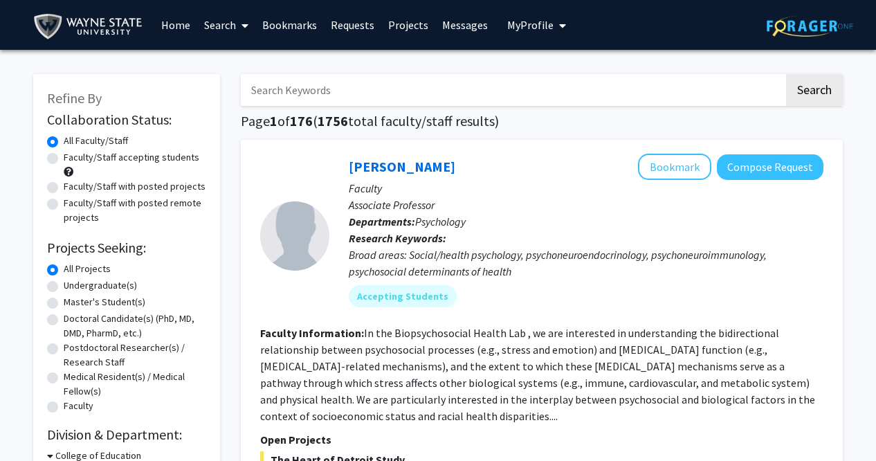
click at [82, 154] on label "Faculty/Staff accepting students" at bounding box center [132, 157] width 136 height 15
click at [73, 154] on input "Faculty/Staff accepting students" at bounding box center [68, 154] width 9 height 9
radio input "true"
click at [117, 284] on label "Undergraduate(s)" at bounding box center [100, 285] width 73 height 15
click at [73, 284] on input "Undergraduate(s)" at bounding box center [68, 282] width 9 height 9
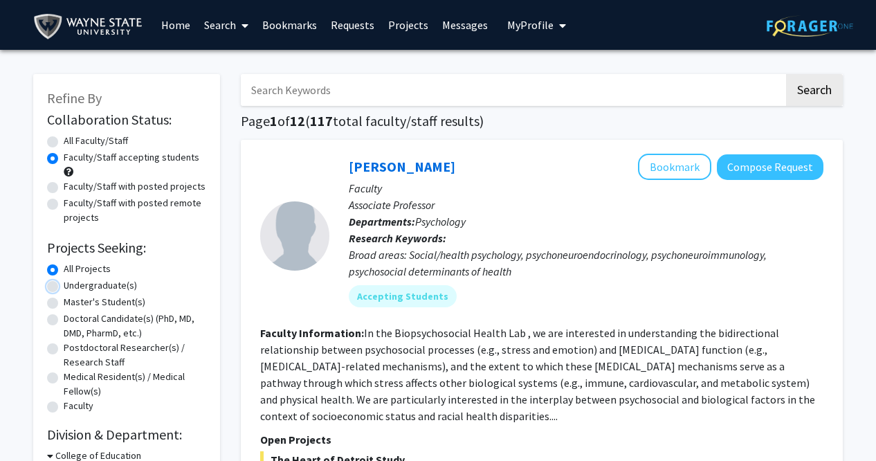
radio input "true"
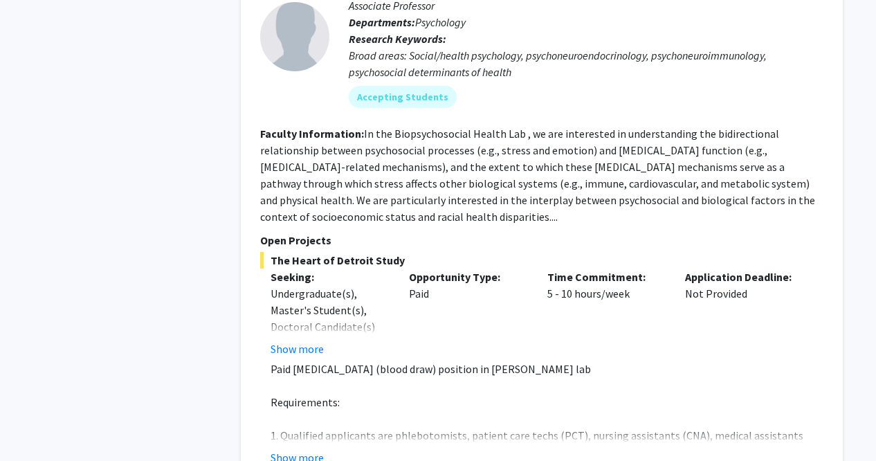
scroll to position [2580, 0]
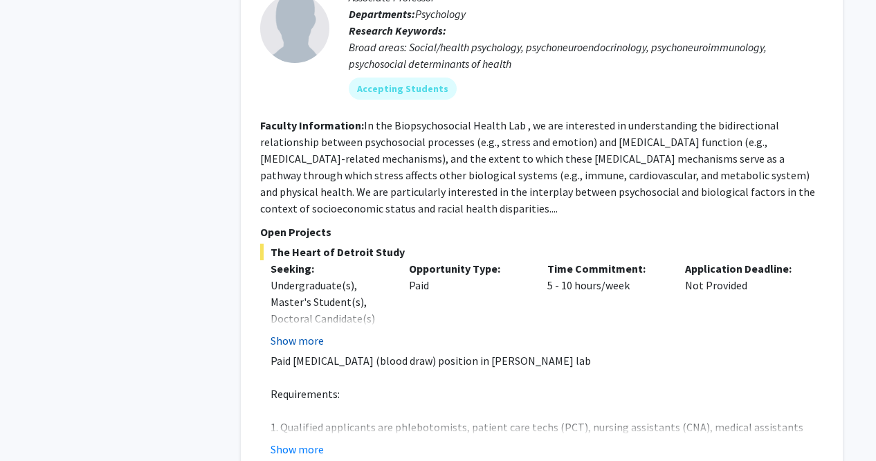
click at [292, 332] on button "Show more" at bounding box center [297, 340] width 53 height 17
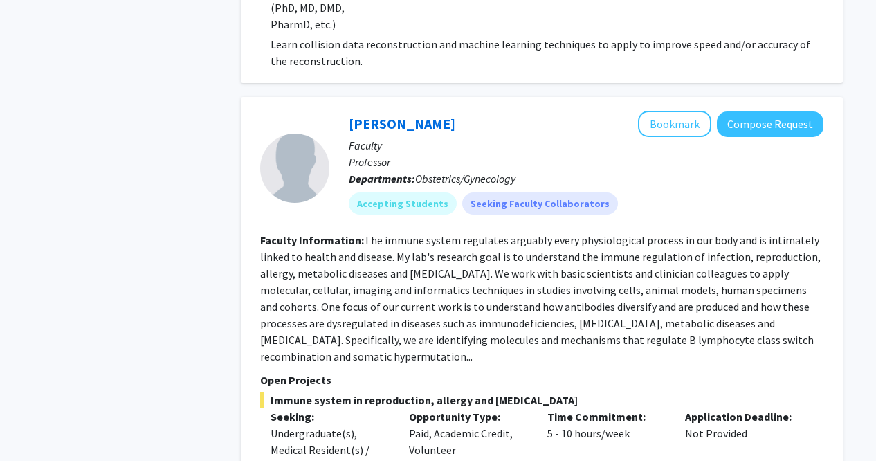
scroll to position [4197, 0]
click at [393, 116] on link "[PERSON_NAME]" at bounding box center [402, 124] width 107 height 17
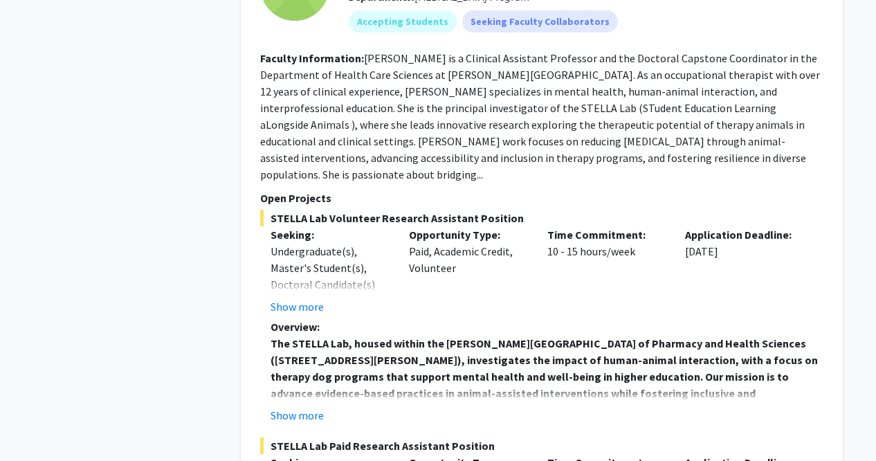
scroll to position [5627, 0]
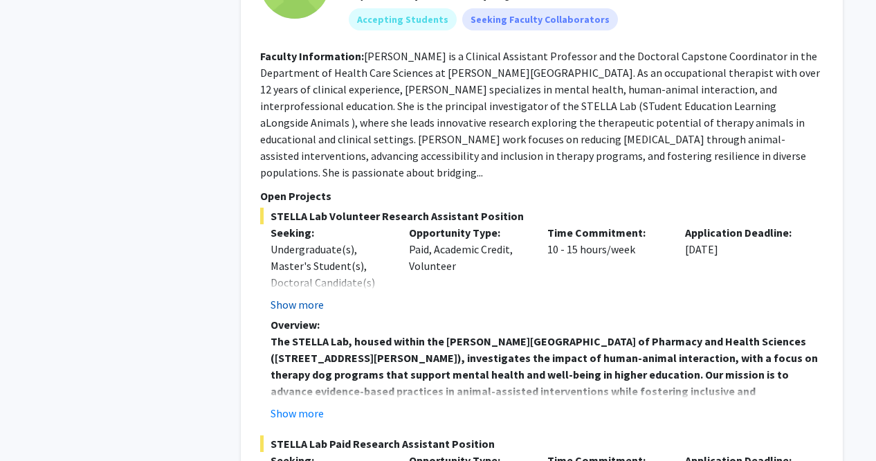
click at [315, 296] on button "Show more" at bounding box center [297, 304] width 53 height 17
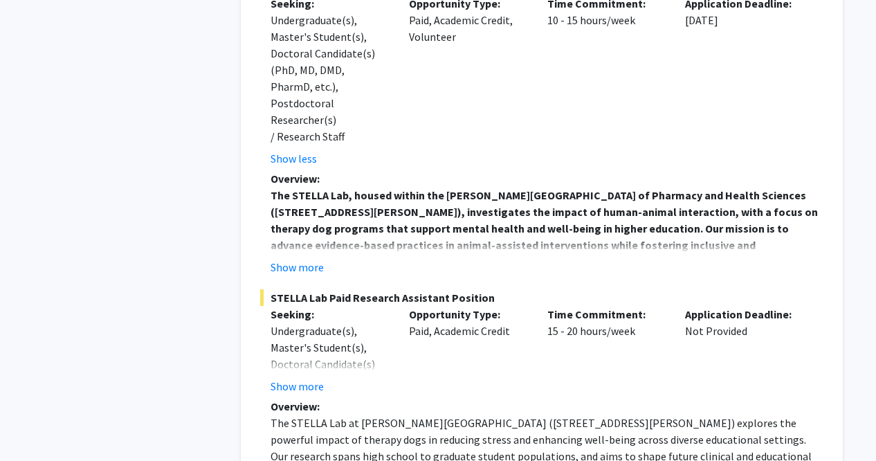
scroll to position [5862, 0]
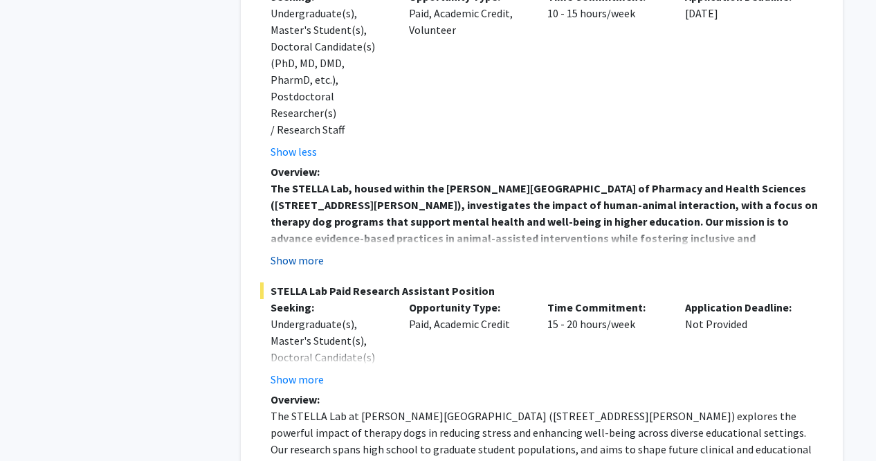
click at [295, 252] on button "Show more" at bounding box center [297, 260] width 53 height 17
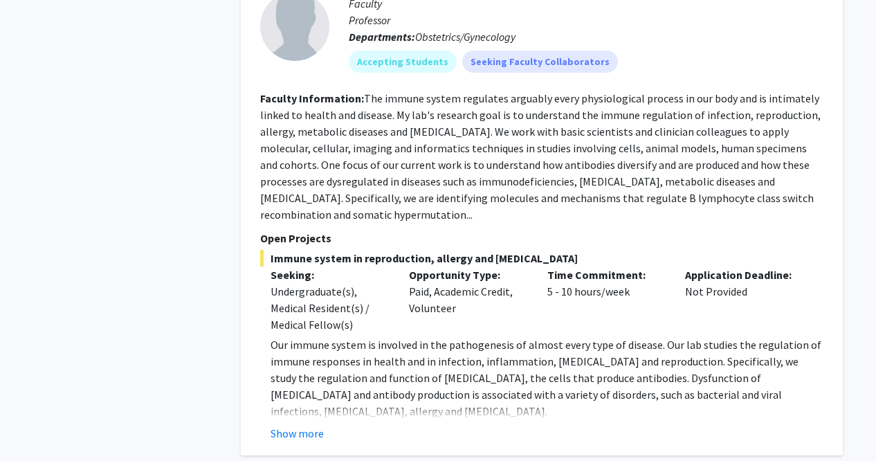
scroll to position [4307, 0]
click at [292, 424] on button "Show more" at bounding box center [297, 432] width 53 height 17
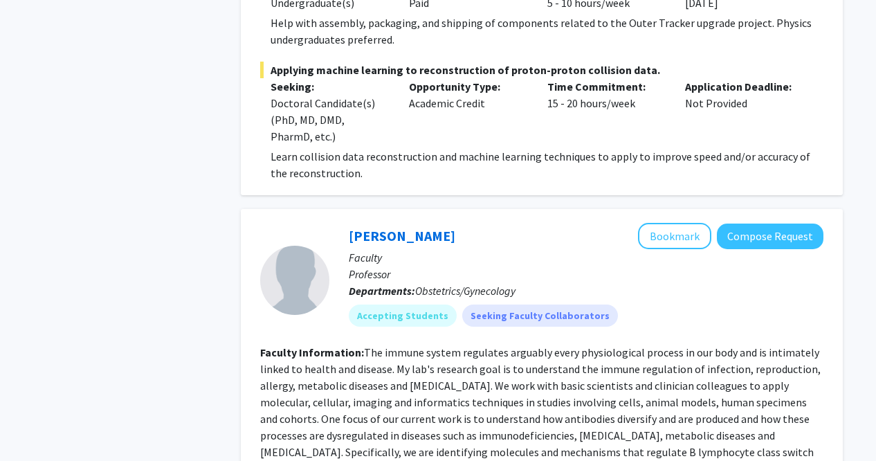
scroll to position [4052, 0]
click at [749, 224] on button "Compose Request" at bounding box center [770, 237] width 107 height 26
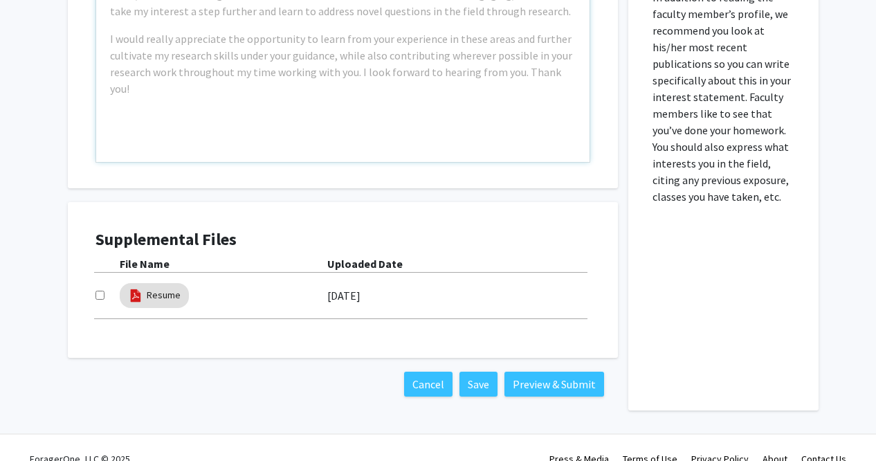
scroll to position [911, 0]
click at [102, 291] on input "checkbox" at bounding box center [99, 295] width 9 height 9
checkbox input "true"
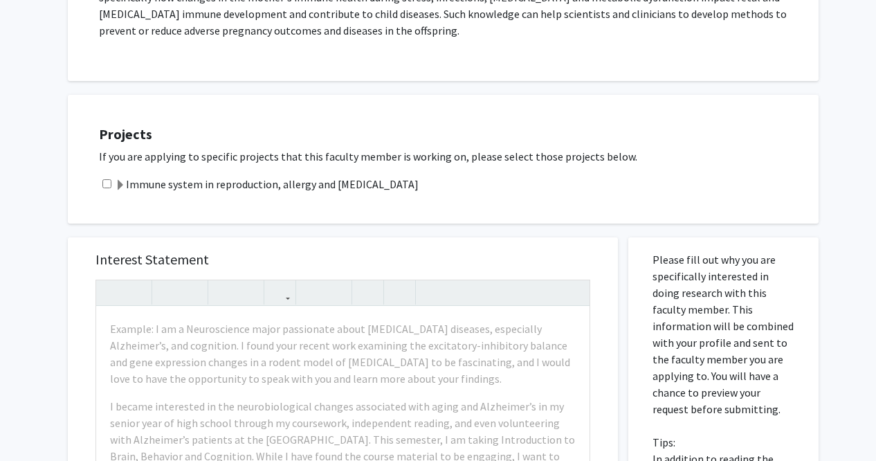
scroll to position [452, 0]
click at [108, 178] on input "checkbox" at bounding box center [106, 182] width 9 height 9
click at [107, 178] on input "checkbox" at bounding box center [106, 182] width 9 height 9
checkbox input "false"
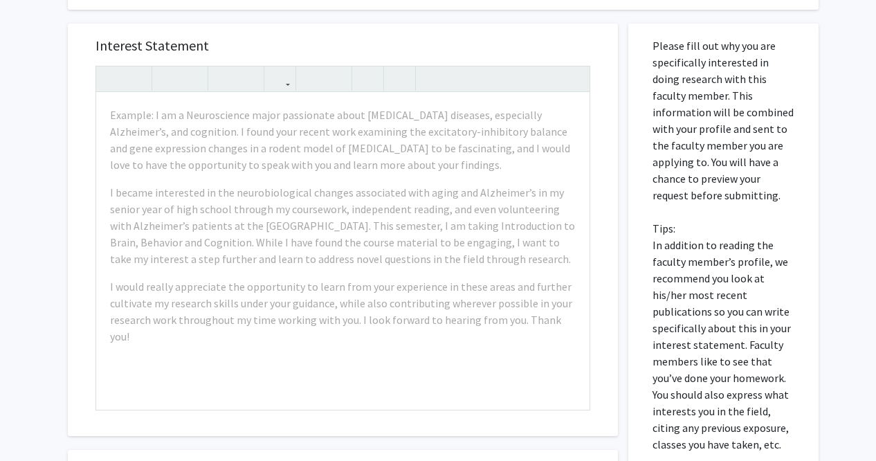
scroll to position [665, 0]
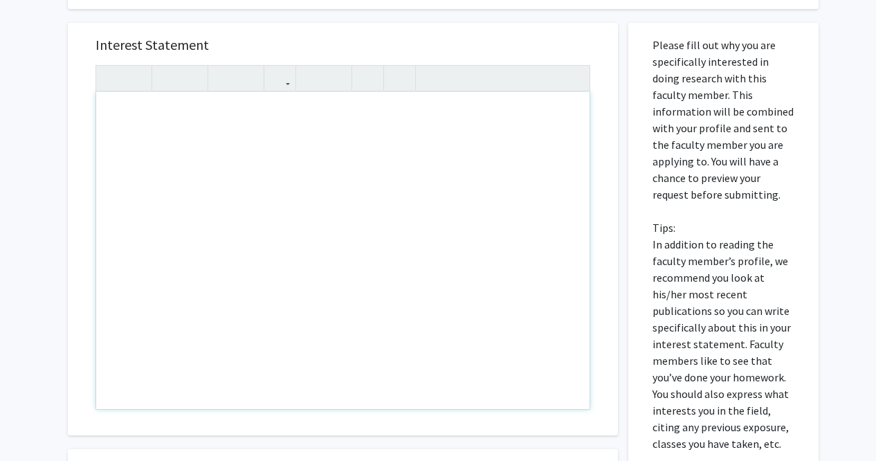
click at [79, 239] on div "Interest Statement Insert link Remove link" at bounding box center [343, 229] width 550 height 412
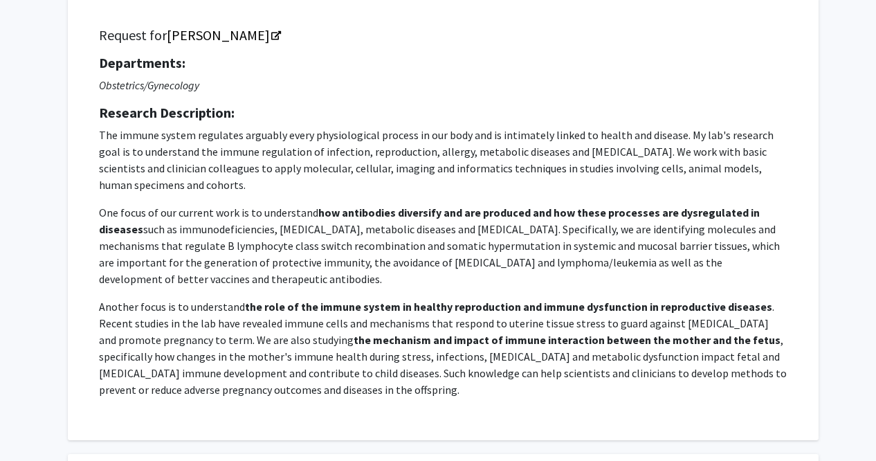
scroll to position [0, 0]
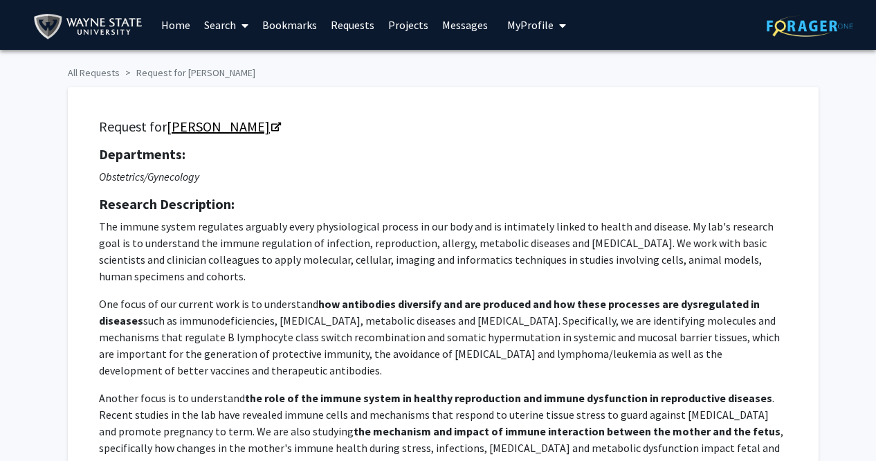
click at [219, 129] on link "[PERSON_NAME]" at bounding box center [223, 126] width 113 height 17
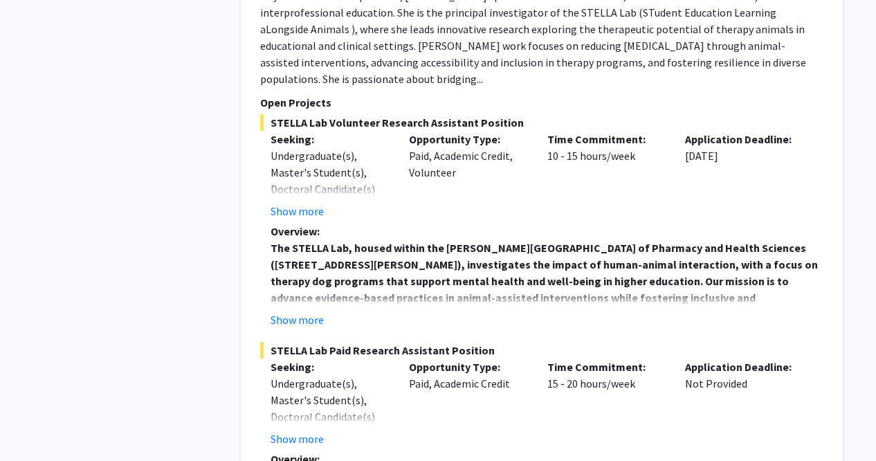
scroll to position [5883, 0]
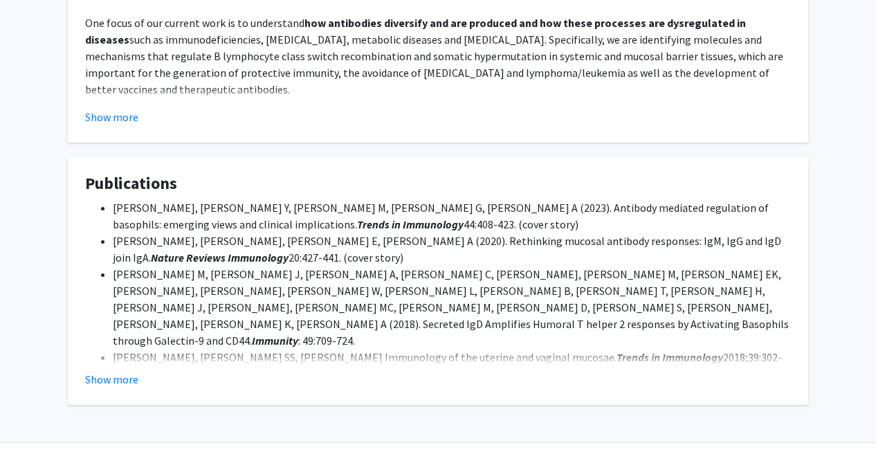
scroll to position [915, 0]
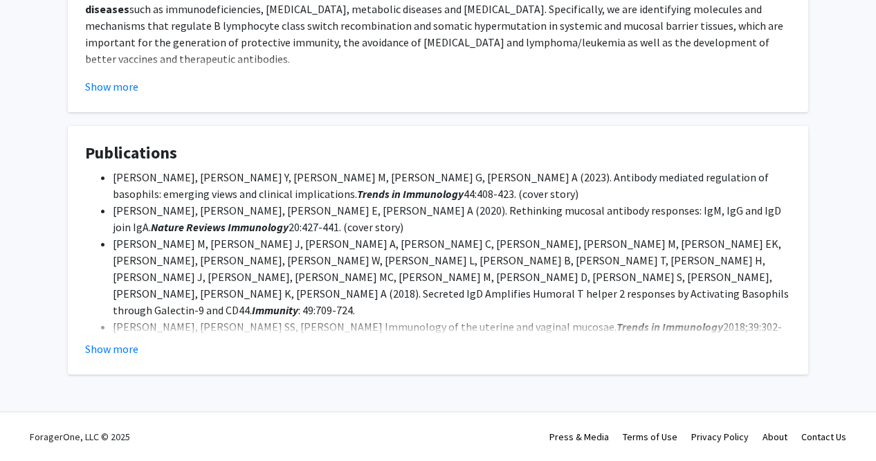
drag, startPoint x: 299, startPoint y: 192, endPoint x: 114, endPoint y: 177, distance: 185.3
click at [114, 177] on li "Chen K, Hao Y, Guzman M, Li G, Cerutti A (2023). Antibody mediated regulation o…" at bounding box center [452, 185] width 678 height 33
copy li "Chen K, Hao Y, Guzman M, Li G, Cerutti A (2023). Antibody mediated regulation o…"
